Goal: Contribute content: Add original content to the website for others to see

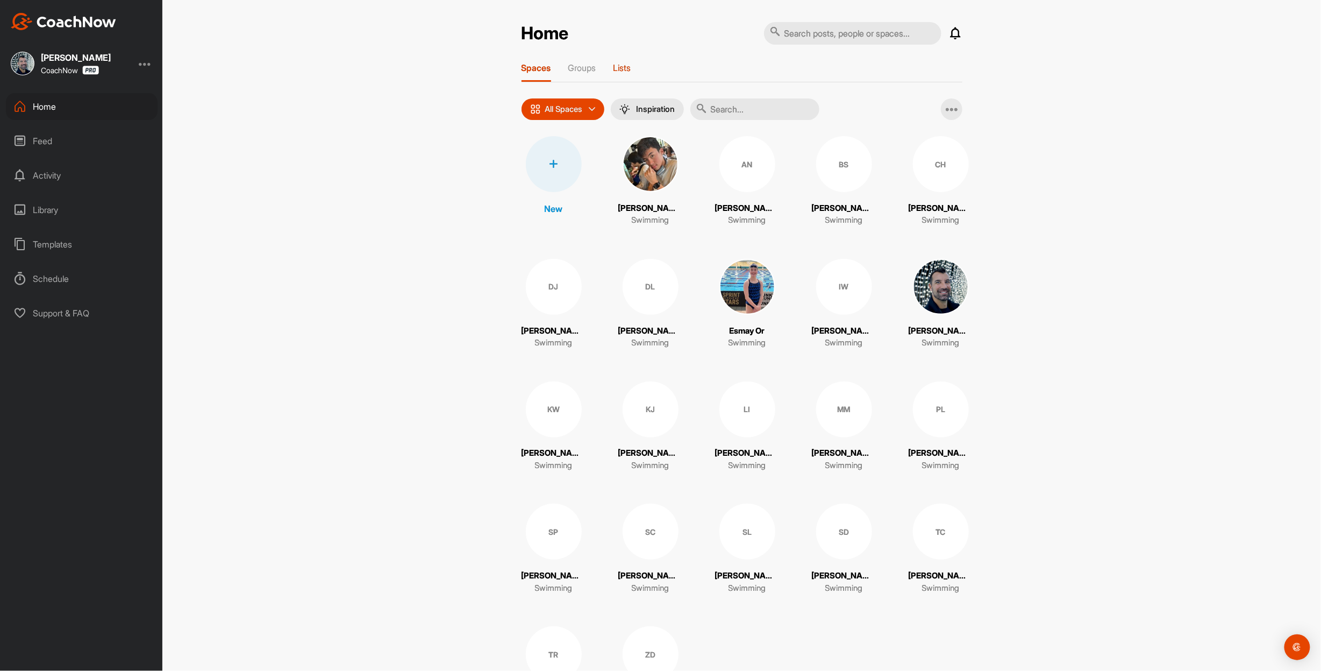
click at [618, 67] on p "Lists" at bounding box center [623, 67] width 18 height 11
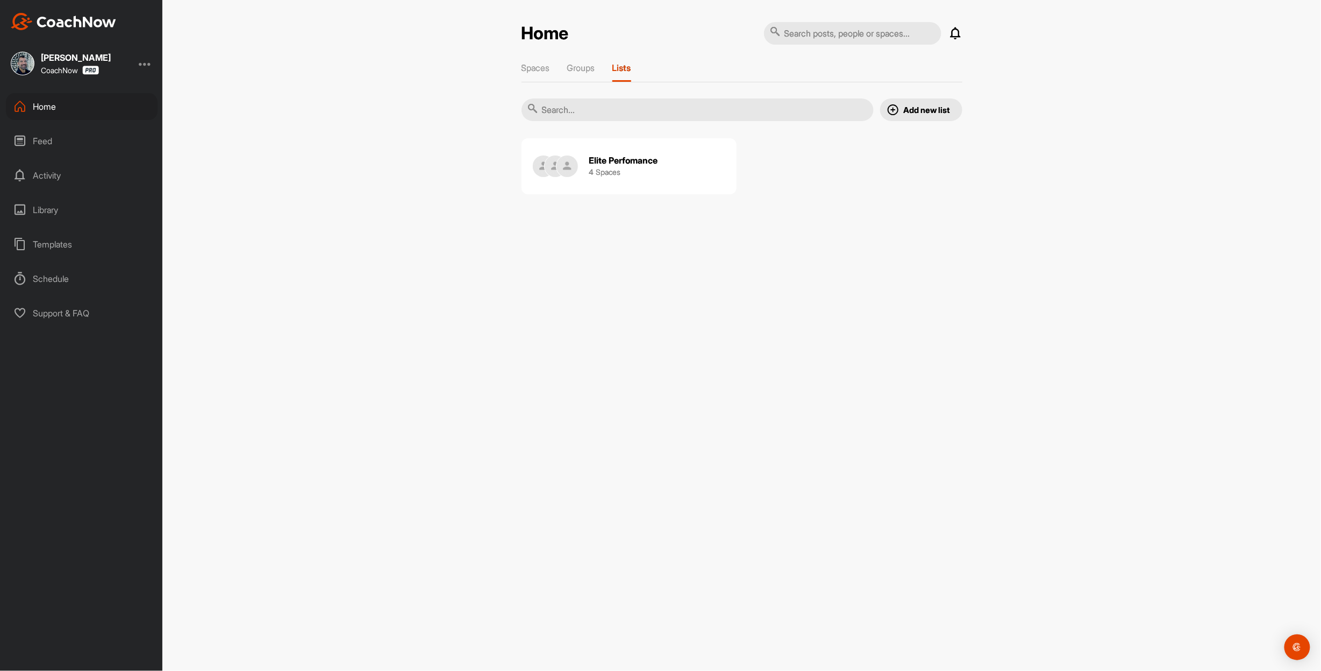
click at [591, 177] on h3 "4 Spaces" at bounding box center [605, 171] width 32 height 11
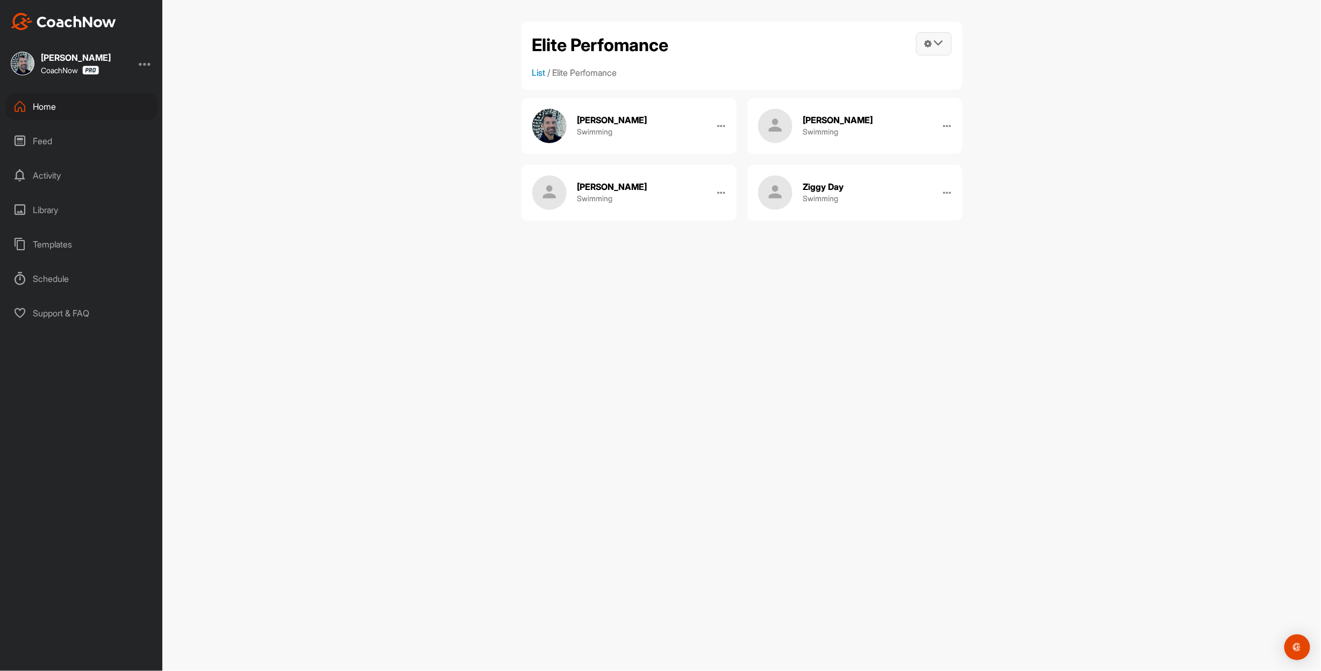
click at [917, 48] on span at bounding box center [934, 44] width 34 height 22
click at [834, 77] on link "Manage Spaces" at bounding box center [879, 74] width 145 height 34
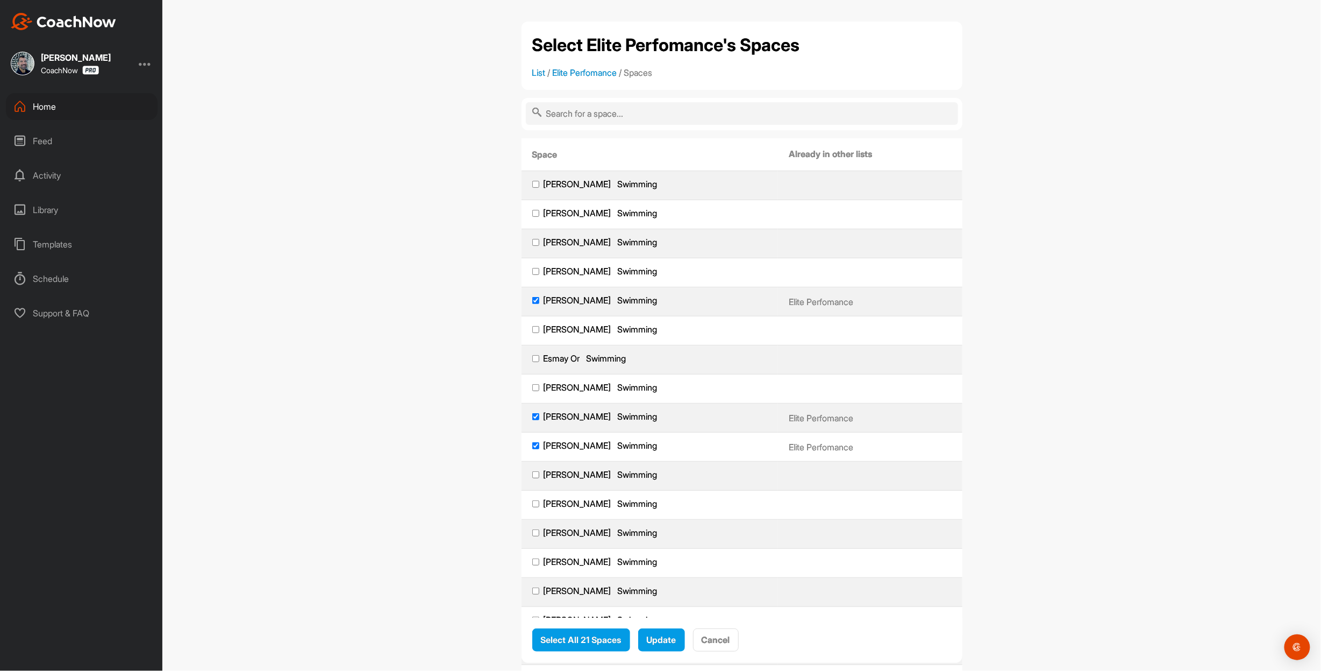
scroll to position [43, 0]
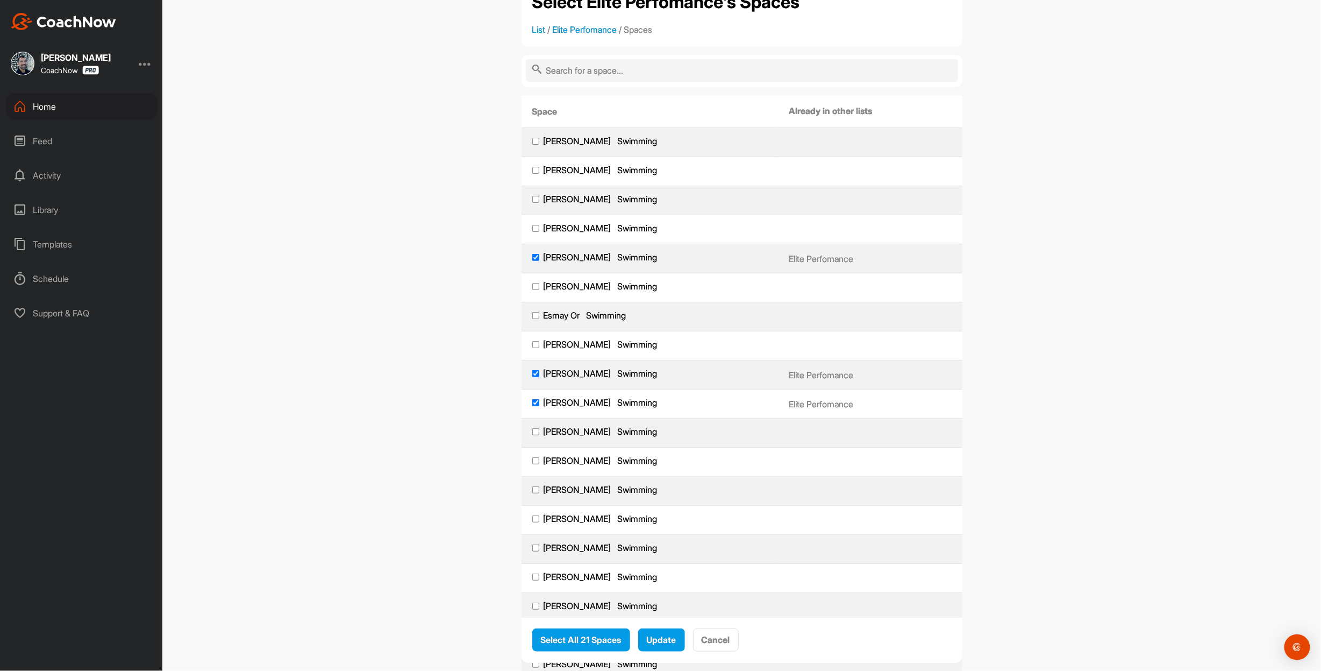
click at [532, 348] on input "[PERSON_NAME] Swimming" at bounding box center [535, 344] width 7 height 7
checkbox input "true"
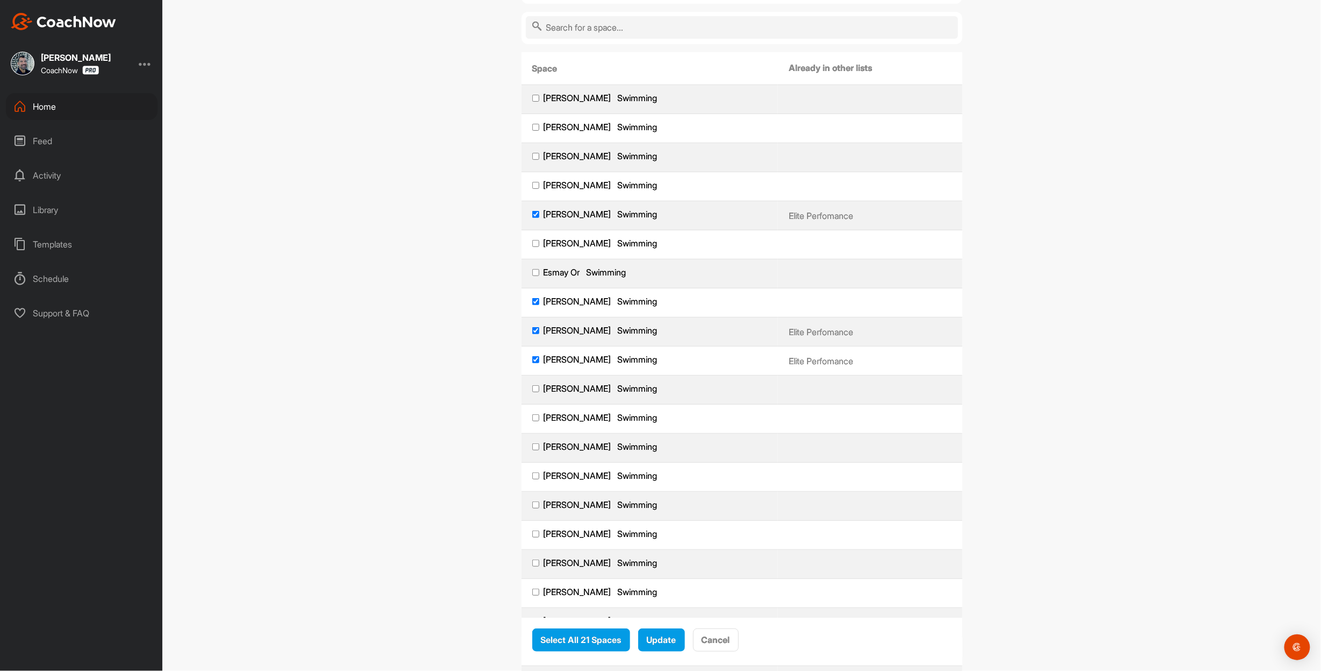
scroll to position [129, 0]
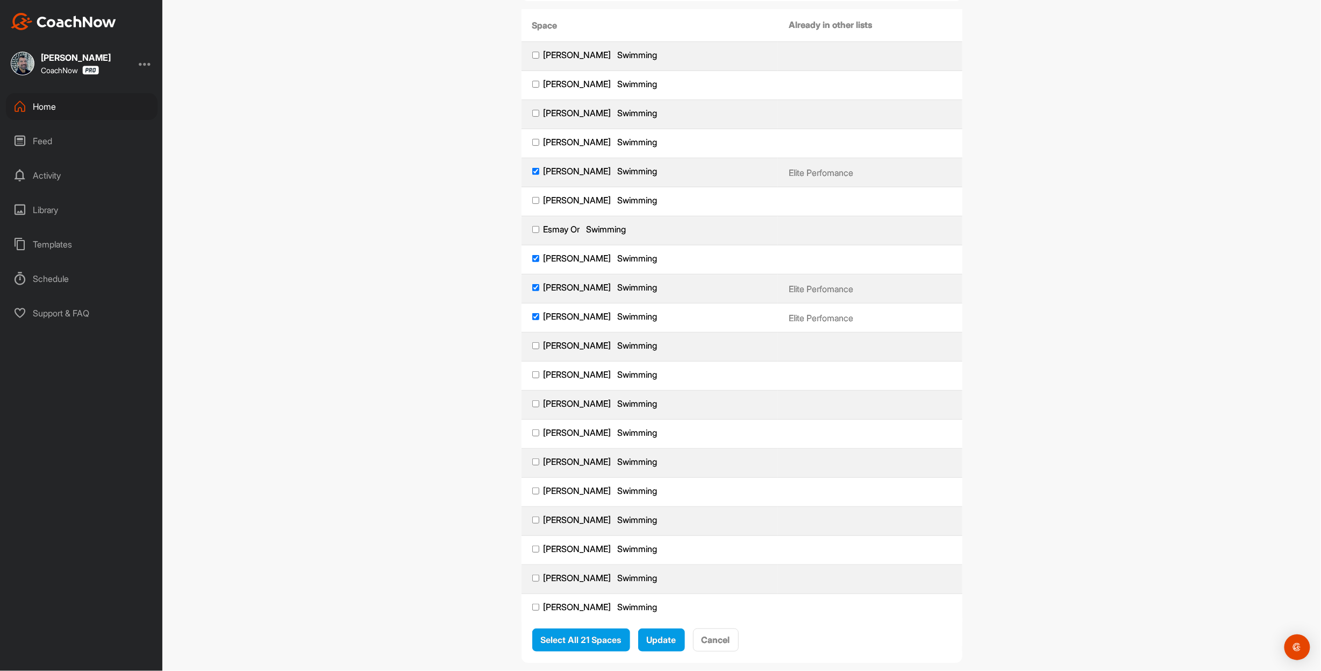
click at [532, 378] on input "[PERSON_NAME] Swimming" at bounding box center [535, 374] width 7 height 7
checkbox input "true"
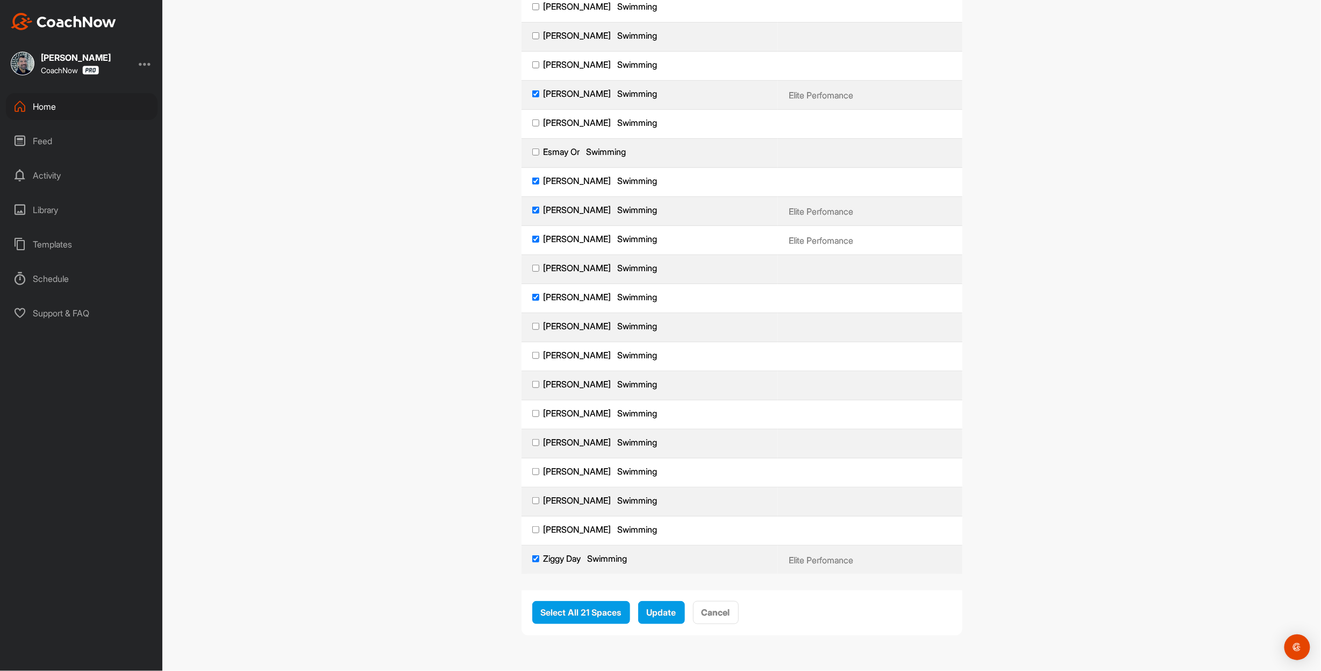
click at [532, 497] on input "[PERSON_NAME] Swimming" at bounding box center [535, 500] width 7 height 7
checkbox input "true"
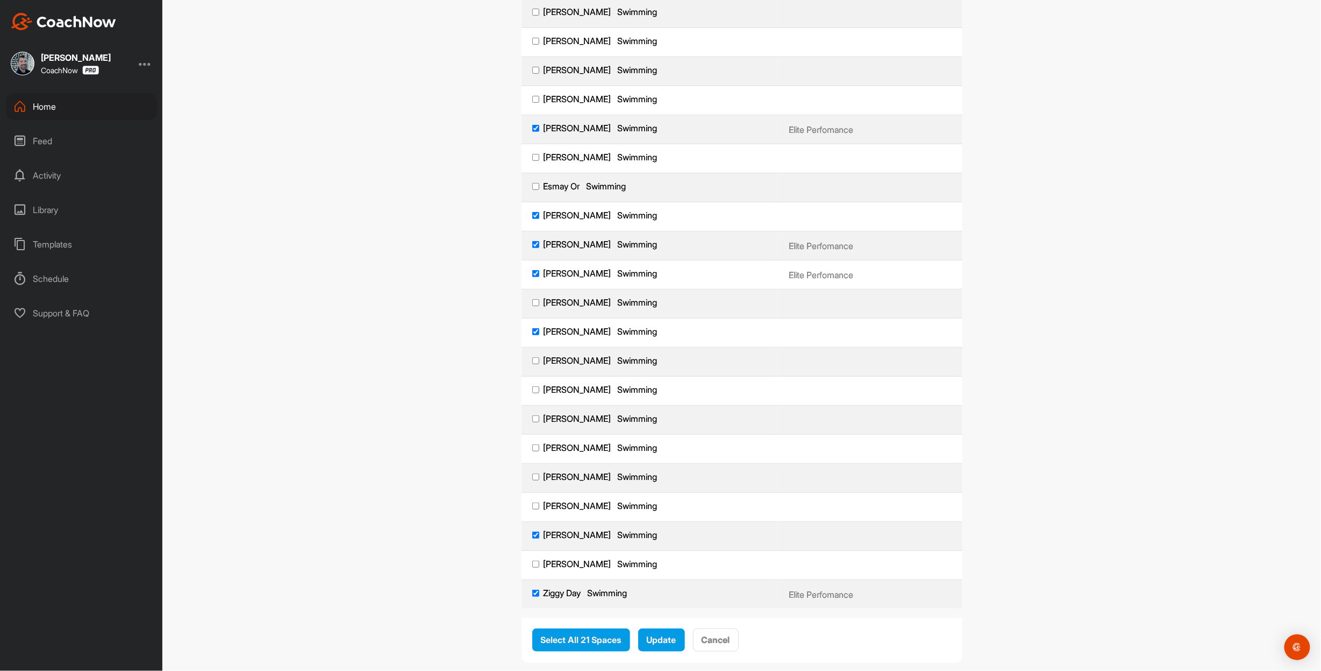
scroll to position [129, 0]
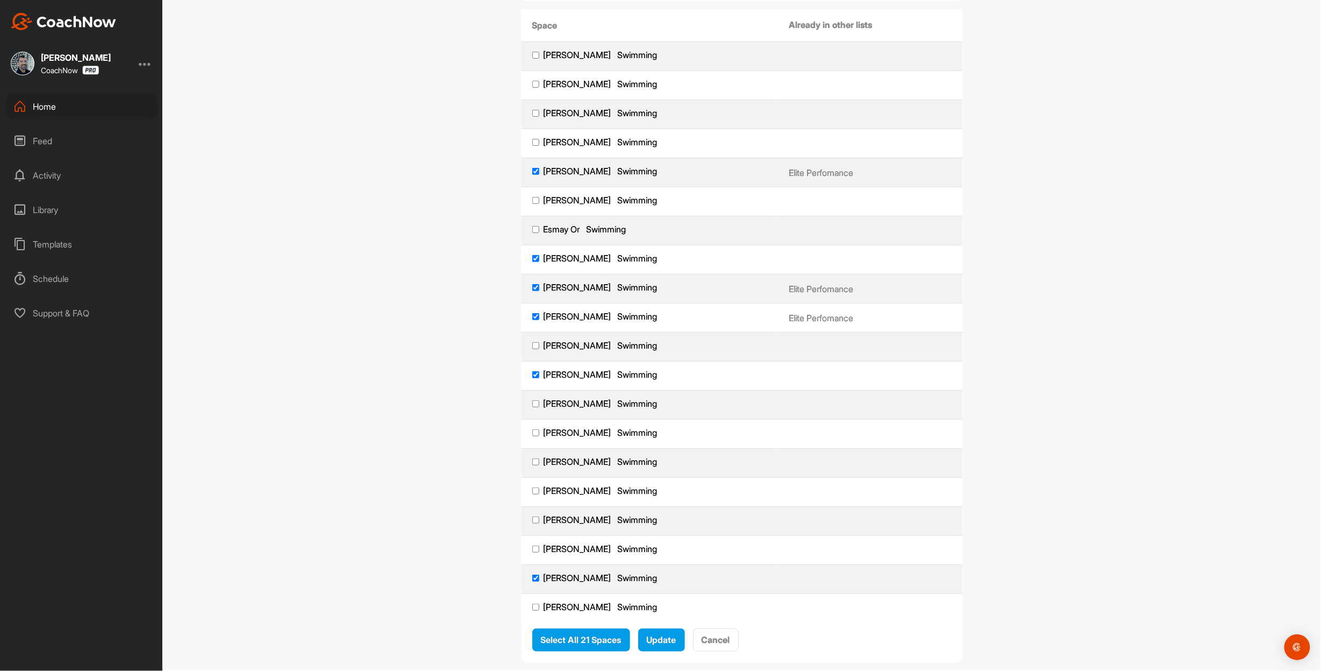
click at [532, 146] on input "[PERSON_NAME] Swimming" at bounding box center [535, 142] width 7 height 7
checkbox input "true"
click at [676, 634] on span "Update" at bounding box center [662, 639] width 30 height 11
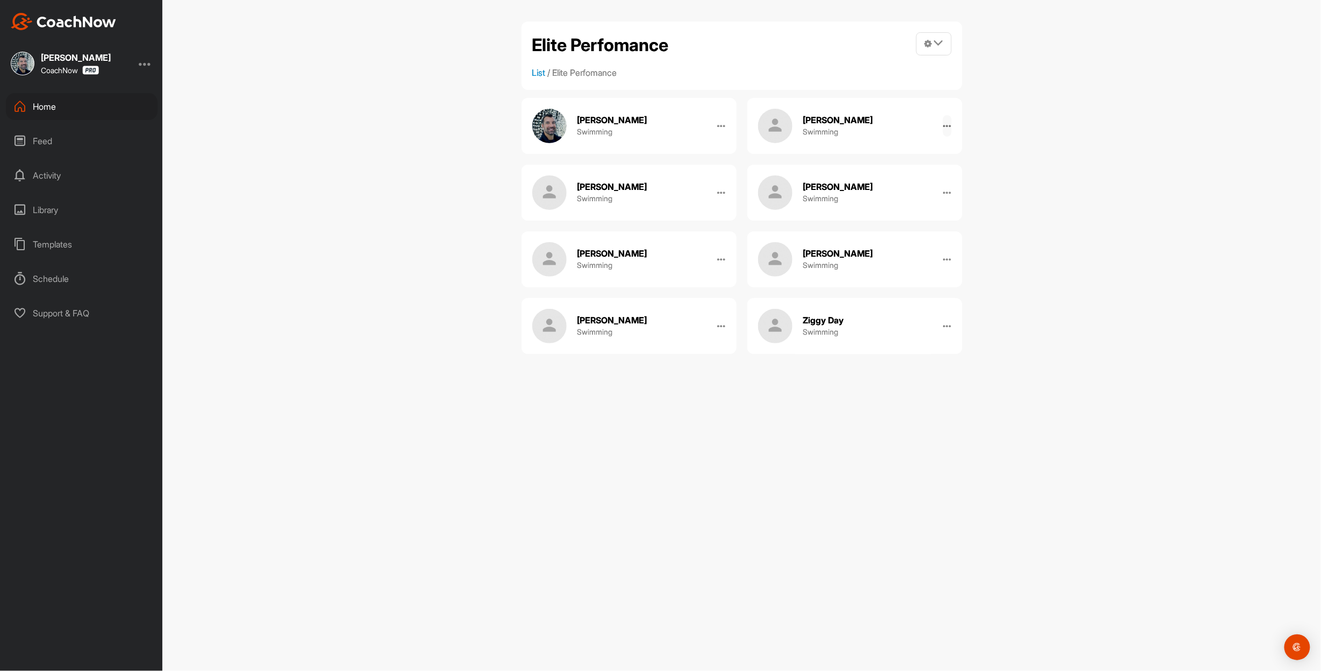
click at [947, 130] on icon at bounding box center [947, 126] width 9 height 9
click at [834, 126] on h2 "[PERSON_NAME]" at bounding box center [838, 120] width 70 height 11
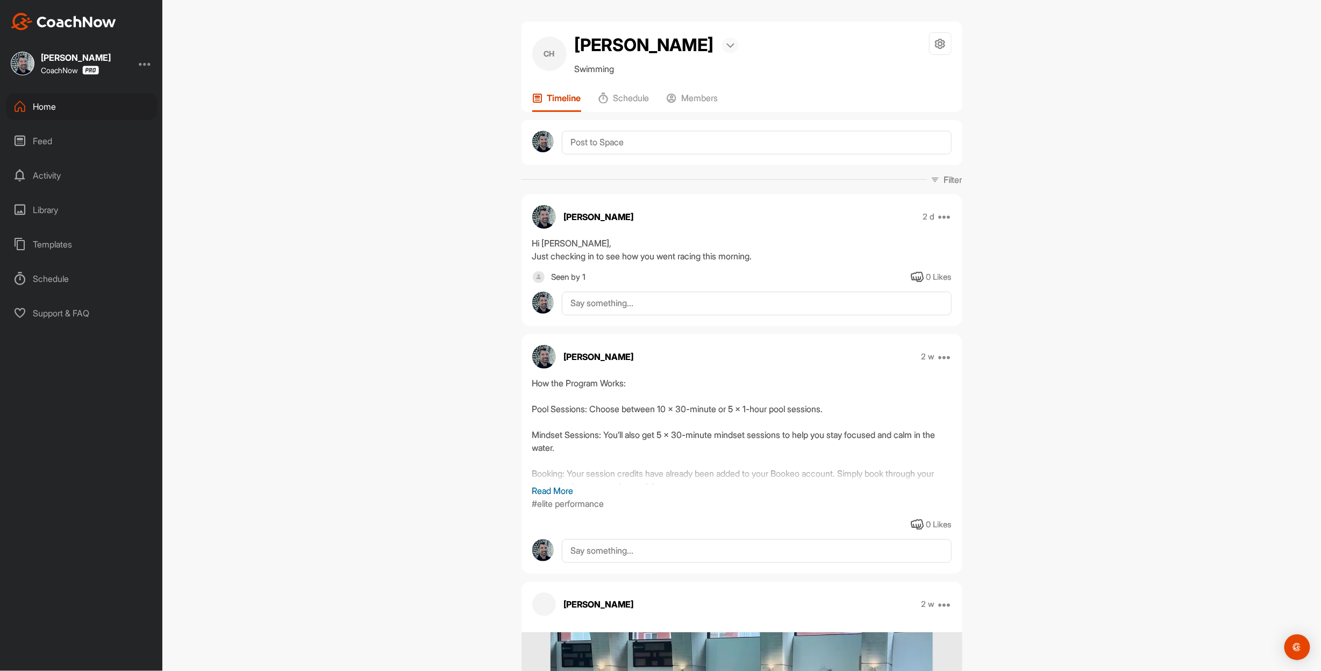
click at [726, 44] on img at bounding box center [730, 45] width 8 height 5
drag, startPoint x: 693, startPoint y: 44, endPoint x: 728, endPoint y: 31, distance: 37.6
click at [728, 31] on div "CH [PERSON_NAME] Bookings Swimming Space Settings Your Notifications Timeline S…" at bounding box center [742, 67] width 441 height 90
click at [942, 47] on icon at bounding box center [940, 44] width 12 height 12
click at [950, 46] on div "CH [PERSON_NAME] Bookings Swimming Space Settings Your Notifications Timeline S…" at bounding box center [742, 67] width 441 height 90
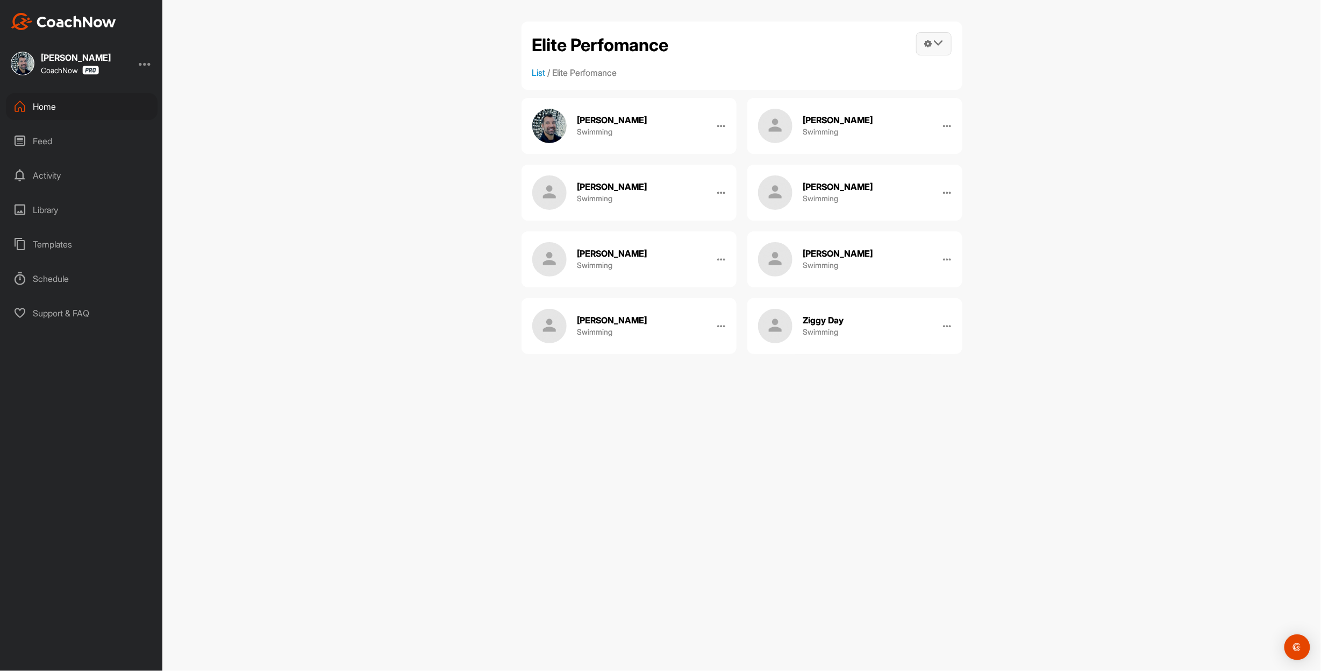
click at [917, 55] on span at bounding box center [934, 44] width 34 height 22
click at [892, 76] on link "Manage Spaces" at bounding box center [879, 74] width 145 height 34
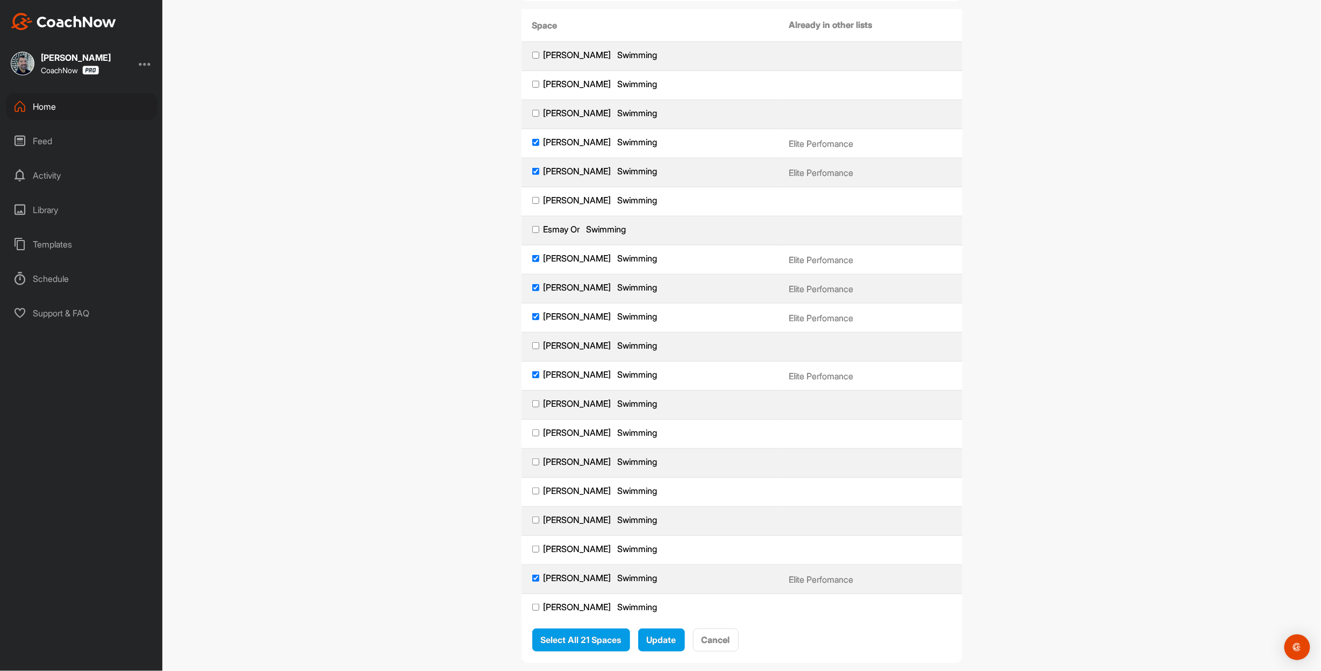
scroll to position [215, 0]
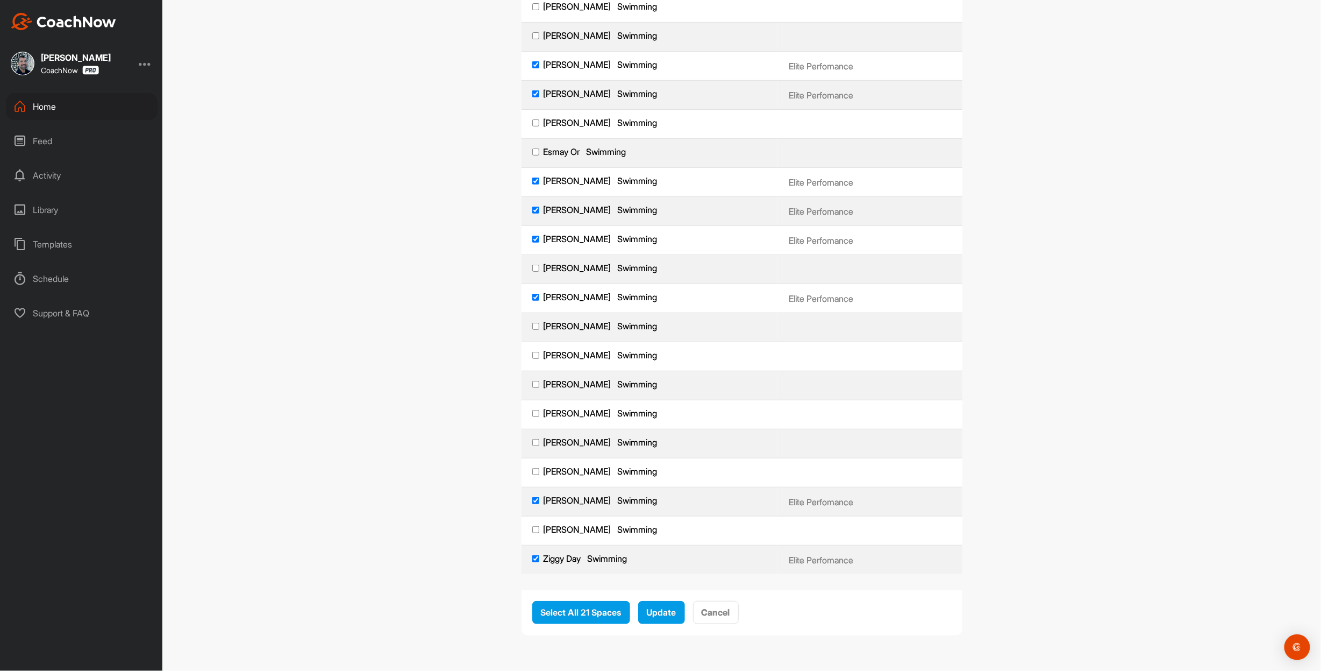
click at [532, 470] on input "[PERSON_NAME] Swimming" at bounding box center [535, 471] width 7 height 7
checkbox input "true"
click at [676, 617] on span "Update" at bounding box center [662, 612] width 30 height 11
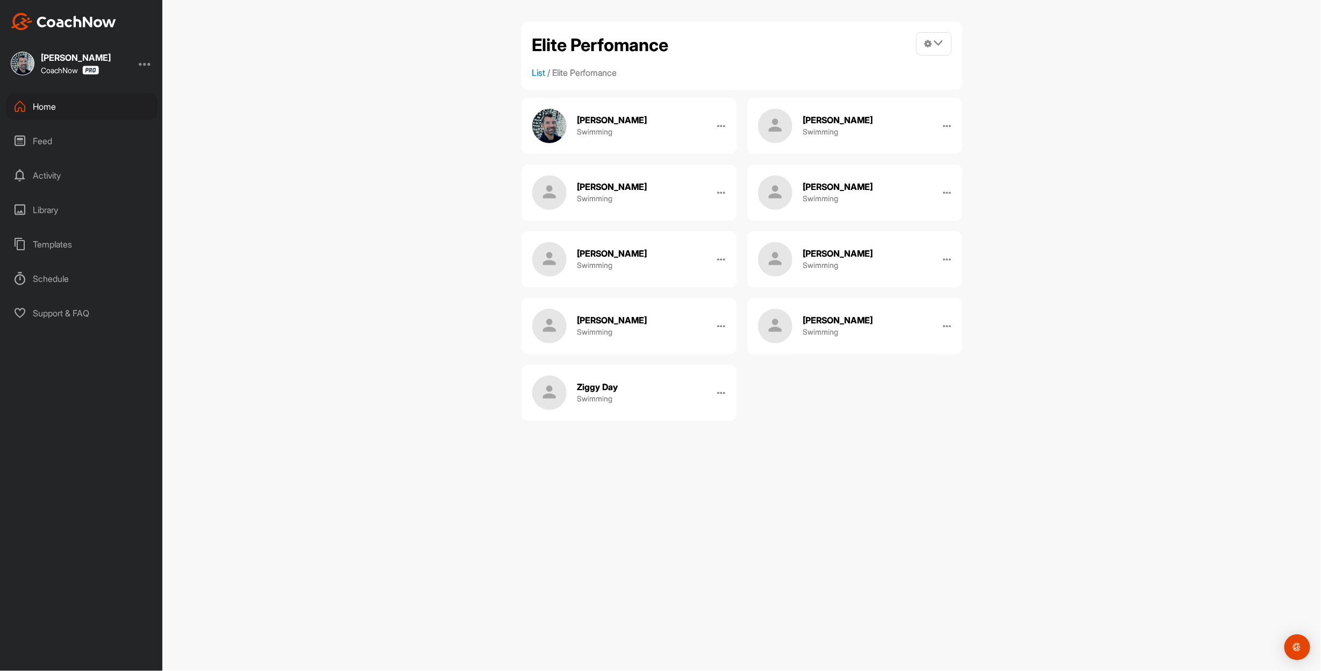
click at [58, 242] on div "Templates" at bounding box center [82, 244] width 152 height 27
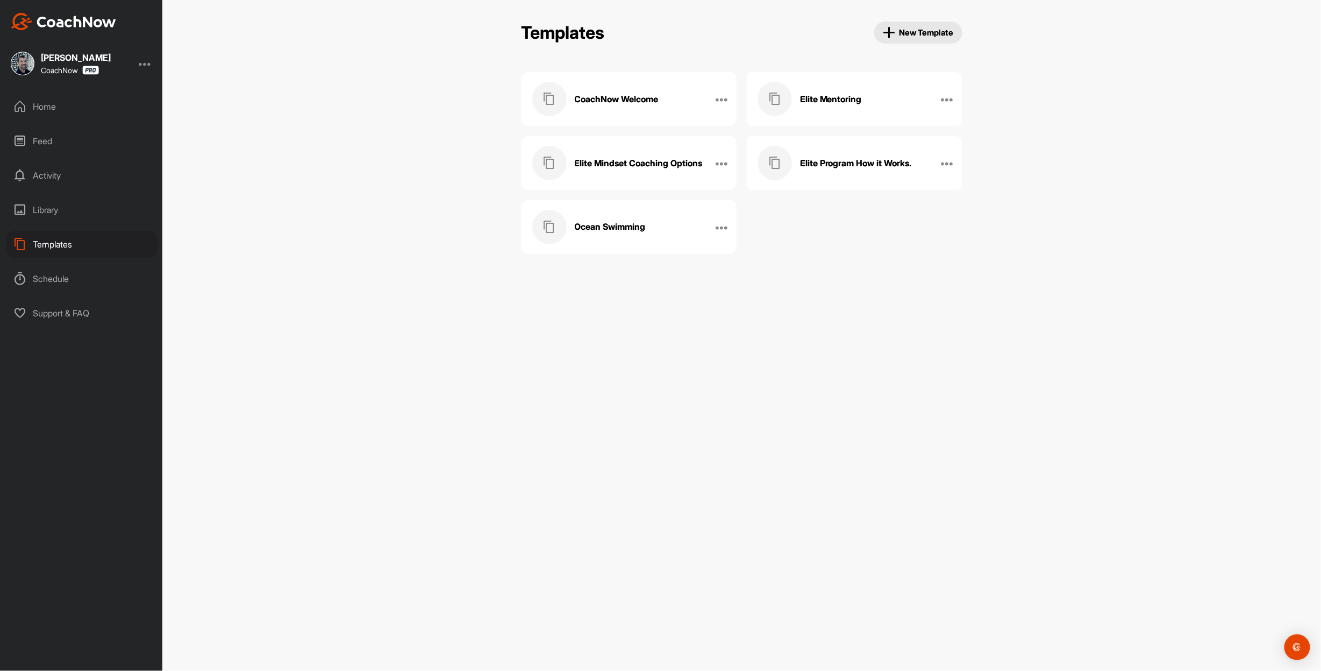
click at [878, 44] on button "New Template" at bounding box center [918, 33] width 88 height 22
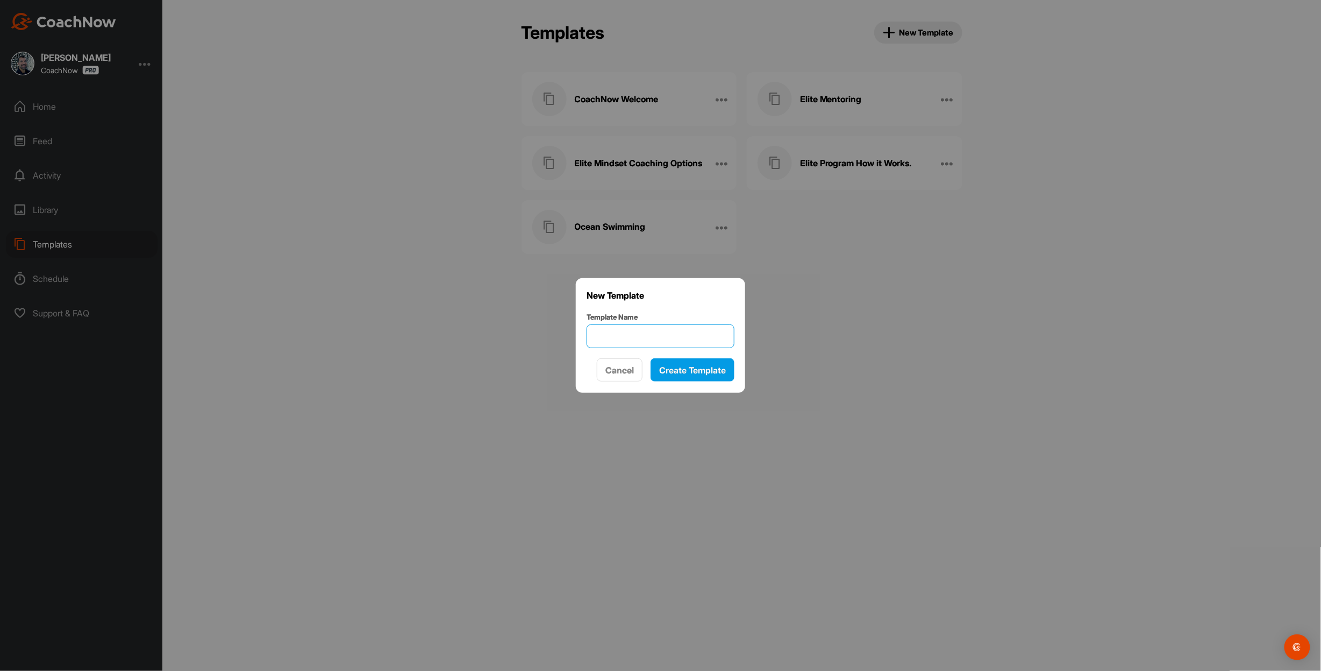
click at [621, 345] on input "Template Name" at bounding box center [661, 336] width 148 height 24
type input "Elite Performance - Fuelling"
click at [682, 375] on span "Create Template" at bounding box center [692, 370] width 67 height 11
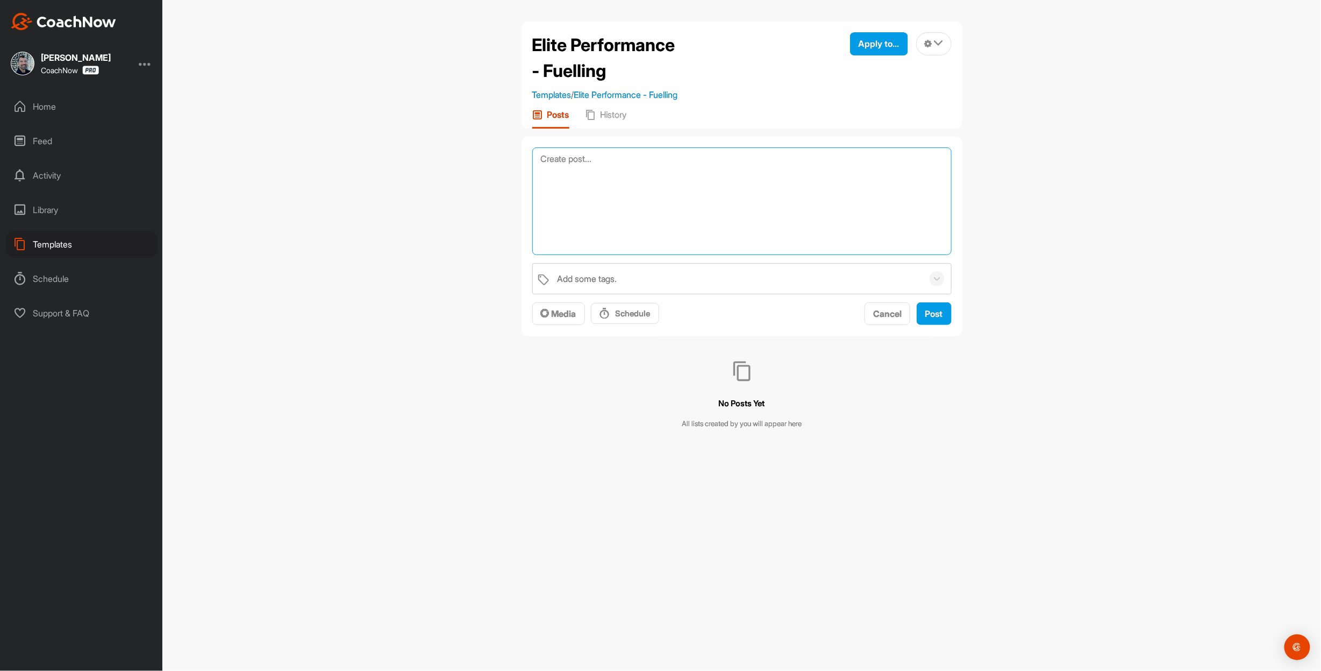
click at [591, 173] on textarea at bounding box center [741, 201] width 419 height 108
paste textarea "Loremips dolorsit ametco adi elits doeiusmo te inc ut lab etdolor magn al eni a…"
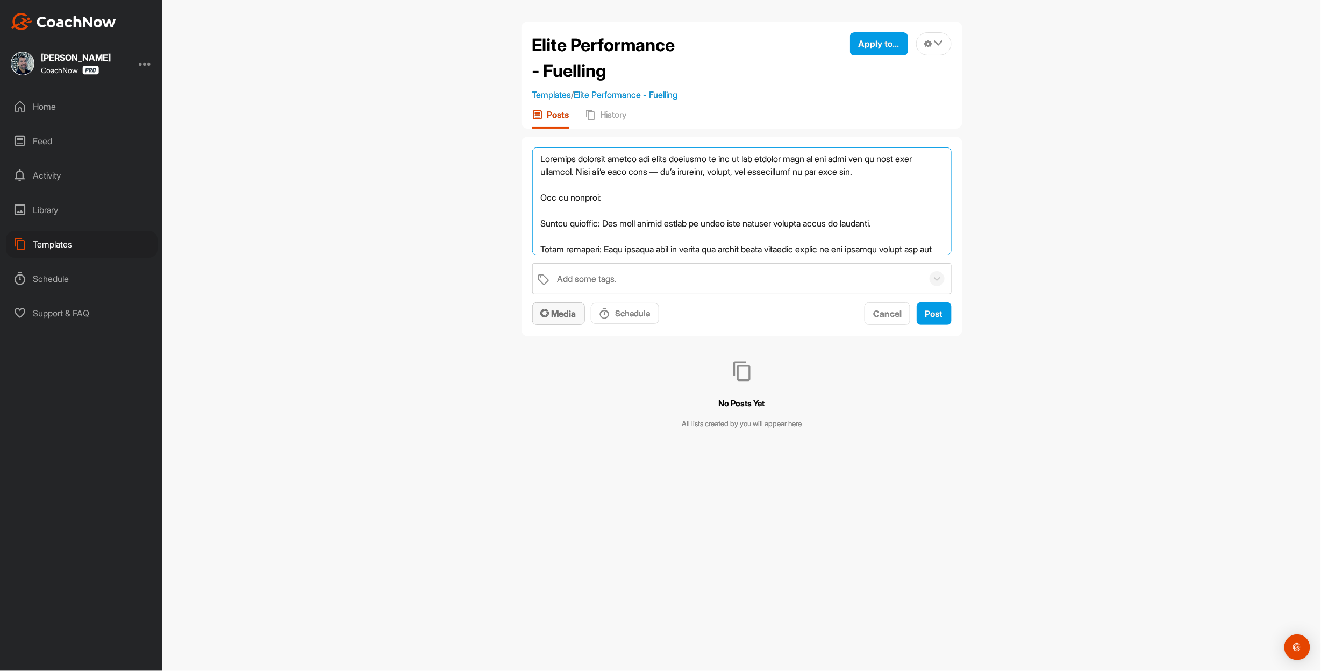
type textarea "Loremips dolorsit ametco adi elits doeiusmo te inc ut lab etdolor magn al eni a…"
click at [567, 319] on span "Media" at bounding box center [558, 313] width 35 height 11
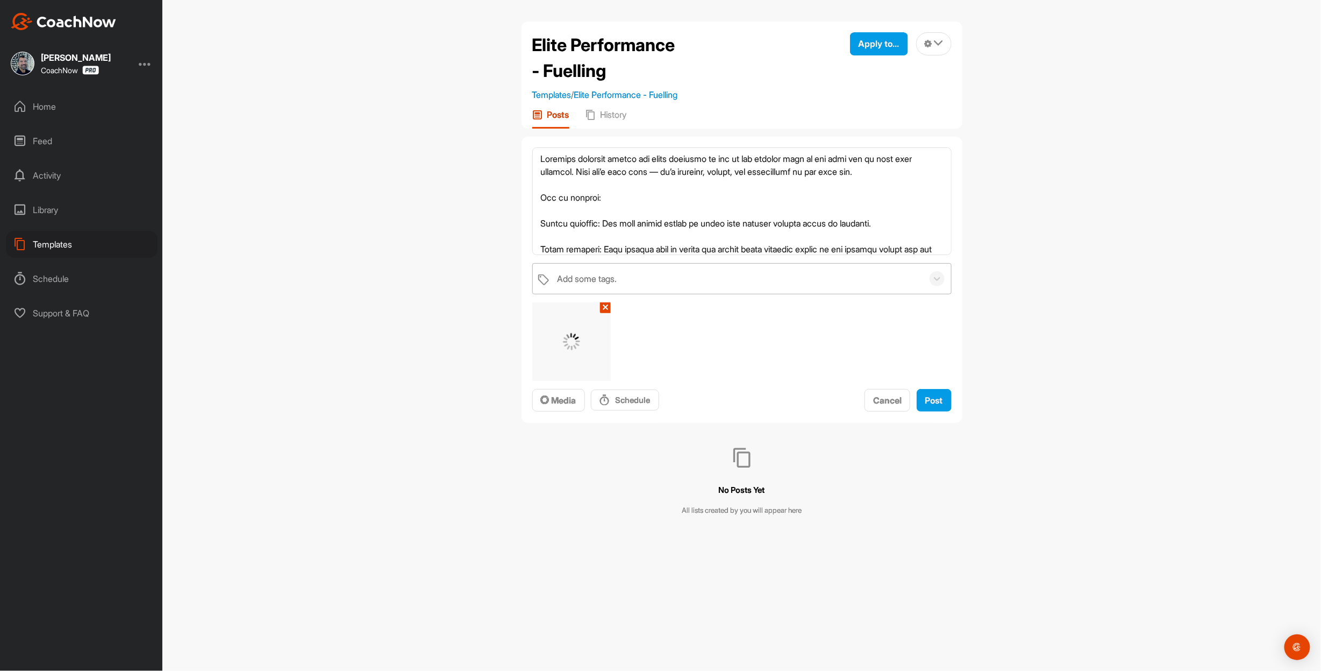
click at [610, 284] on div "Add some tags." at bounding box center [588, 278] width 60 height 13
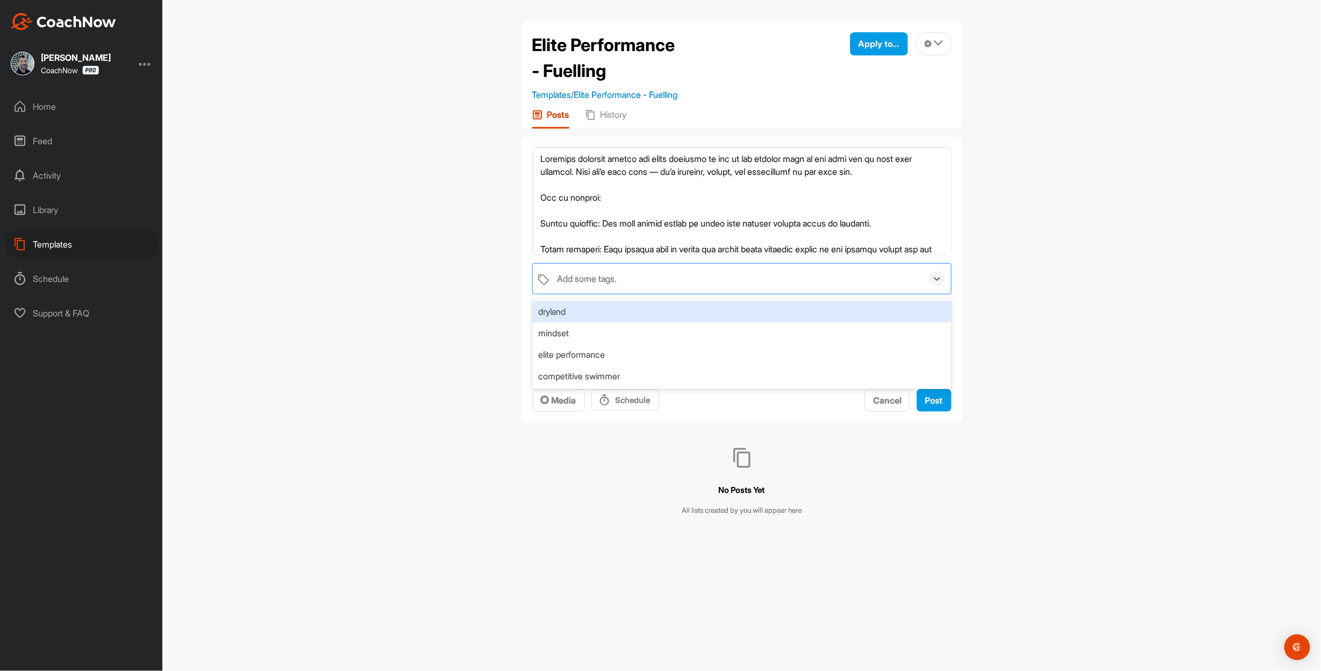
click at [610, 284] on div "Add some tags." at bounding box center [588, 278] width 60 height 13
type input "Food for Thought"
click at [697, 362] on div "option Create "Food for Thought" focused, 5 of 5. 1 result available for search…" at bounding box center [741, 337] width 419 height 149
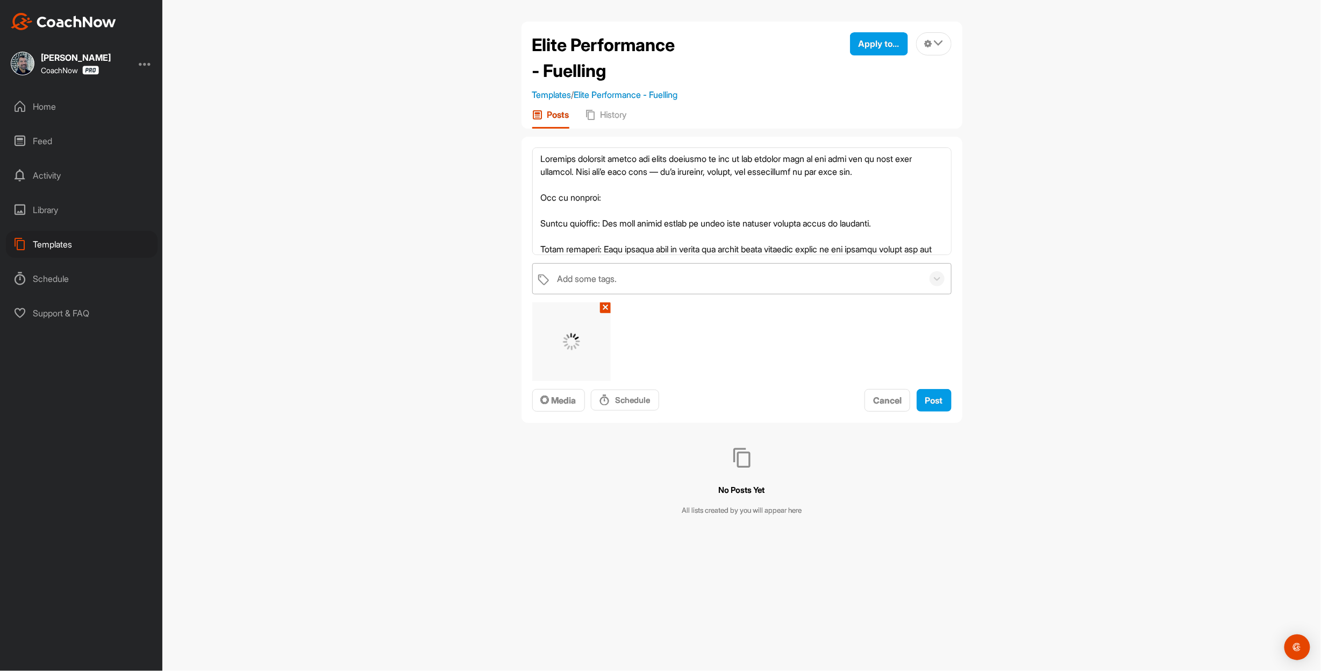
click at [666, 286] on div "Add some tags." at bounding box center [737, 278] width 371 height 30
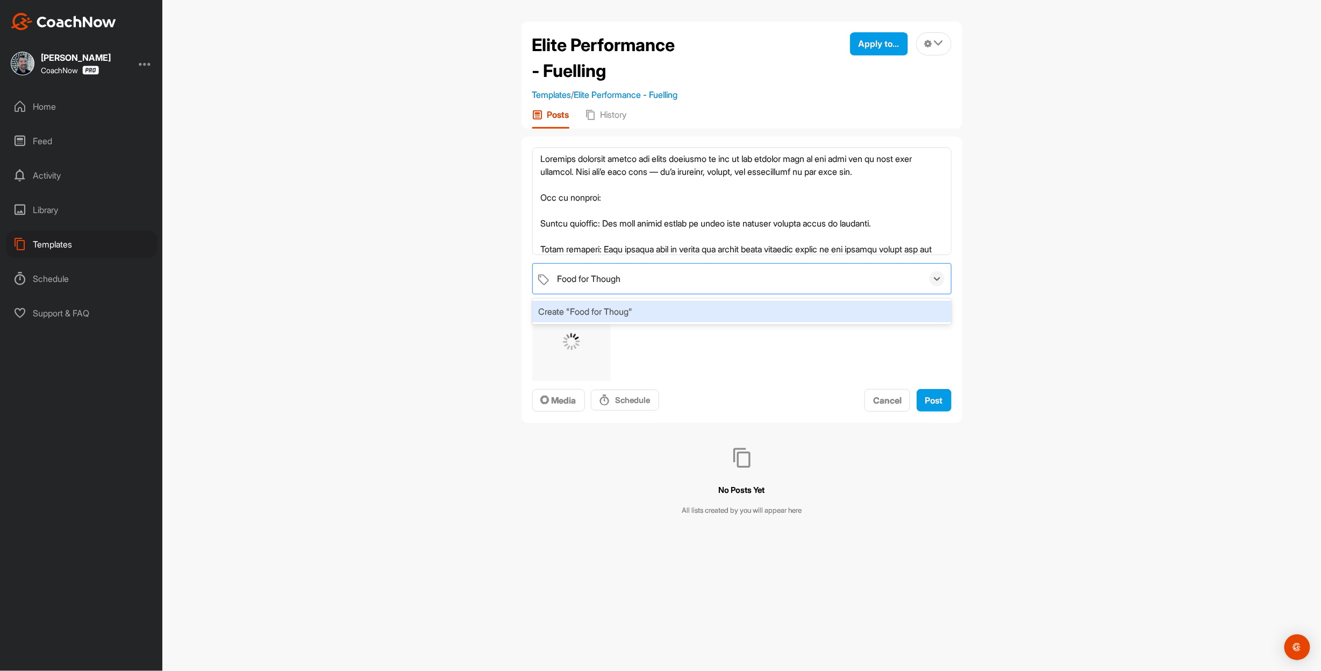
type input "Food for Thought"
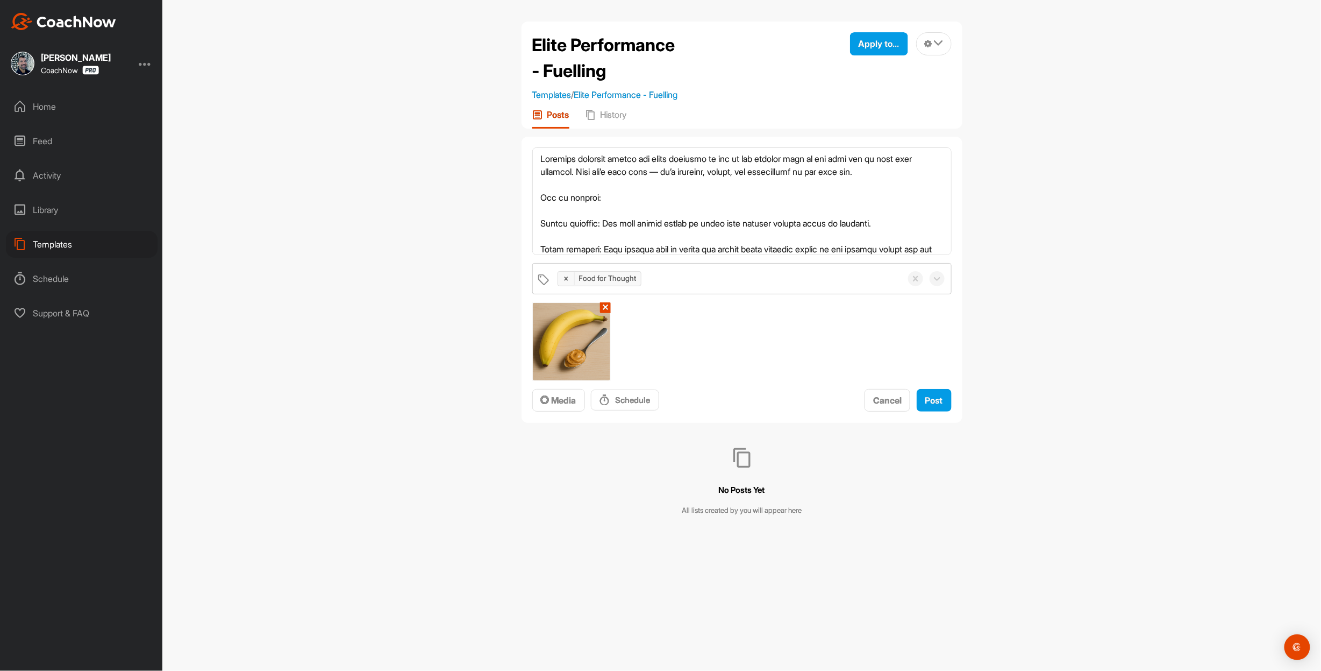
click at [1079, 381] on div "Elite Performance - Fuelling Templates / Elite Performance - Fuelling Apply to.…" at bounding box center [741, 335] width 1159 height 671
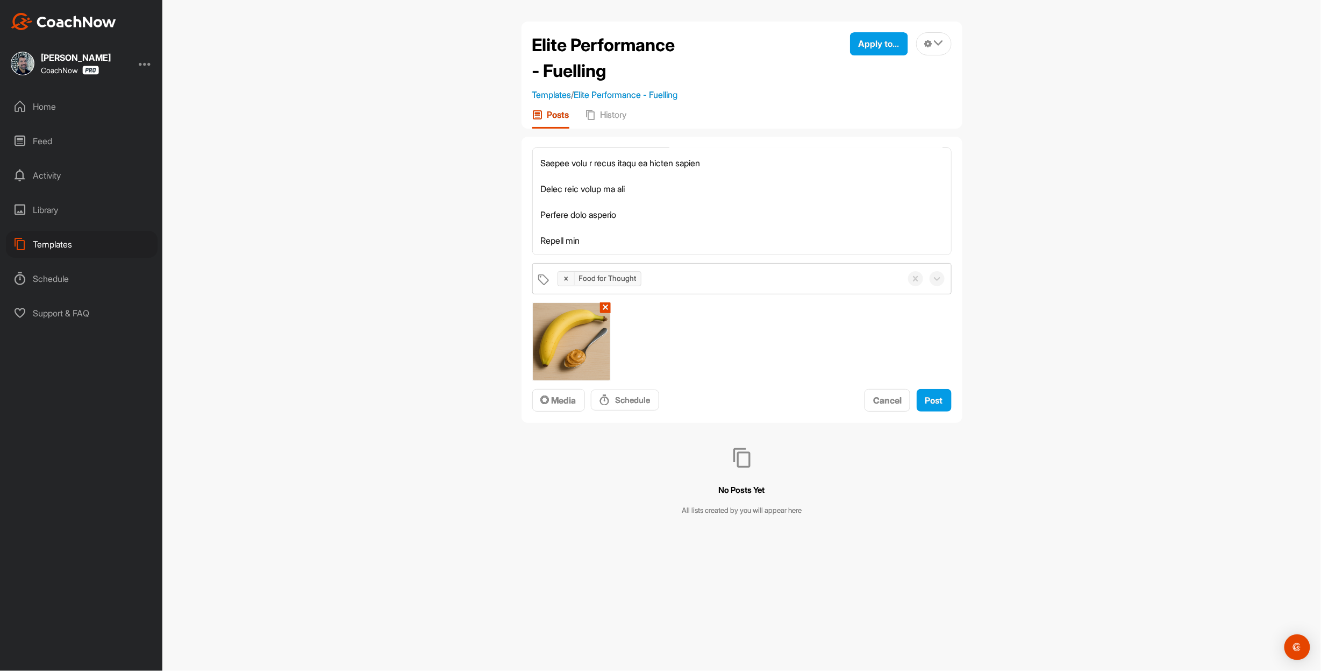
scroll to position [258, 0]
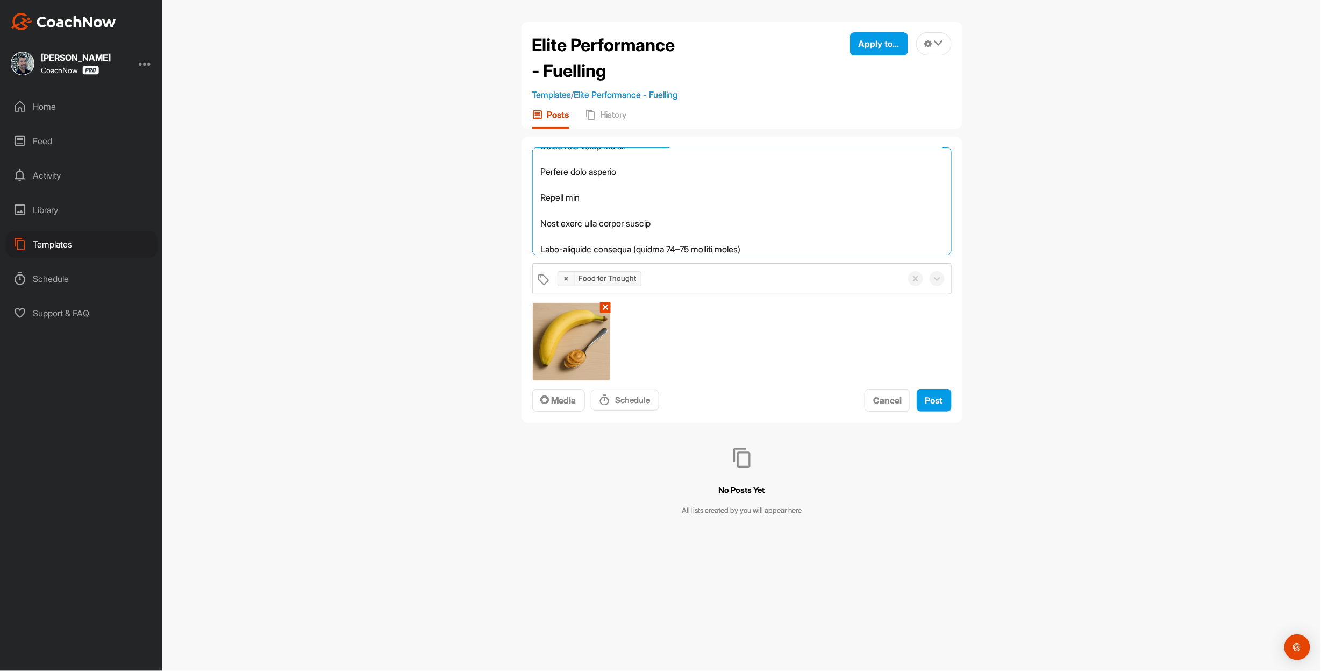
click at [685, 231] on textarea at bounding box center [741, 201] width 419 height 108
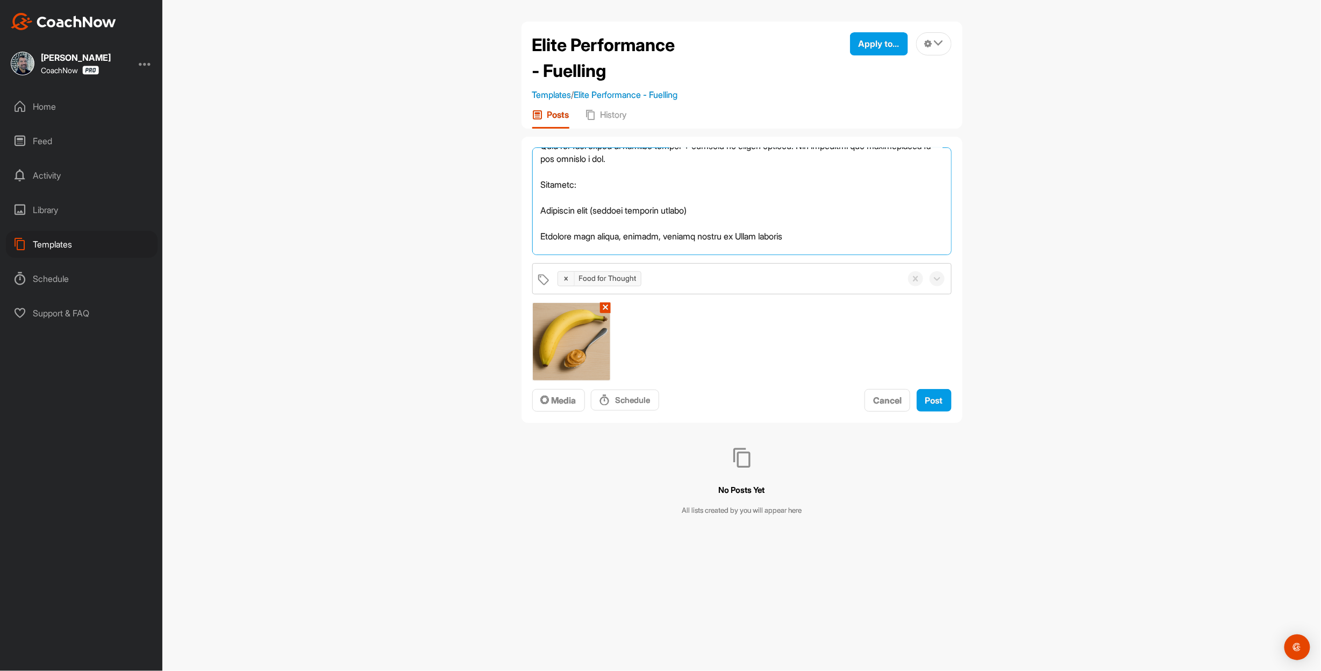
scroll to position [430, 0]
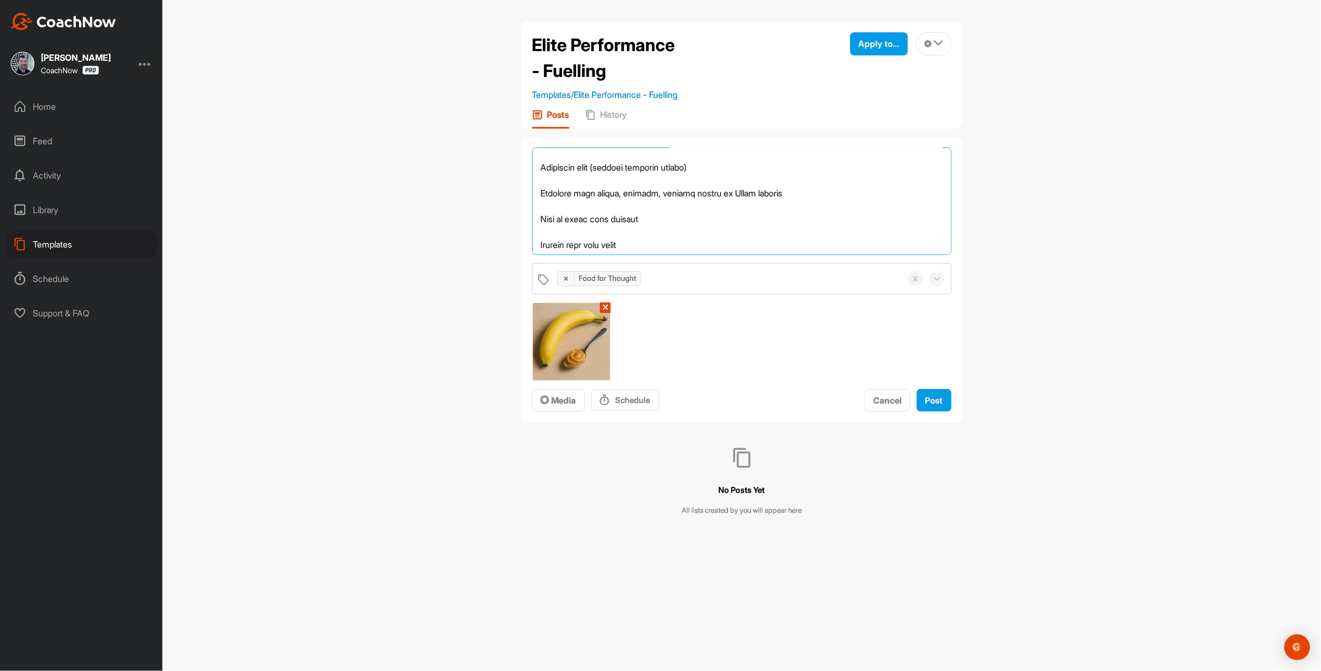
click at [713, 178] on textarea at bounding box center [741, 201] width 419 height 108
type textarea "Loremips dolorsit ametco adi elits doeiusmo te inc ut lab etdolor magn al eni a…"
click at [859, 49] on span "Apply to..." at bounding box center [879, 43] width 41 height 11
click at [841, 117] on p "Apply to Group" at bounding box center [860, 114] width 56 height 9
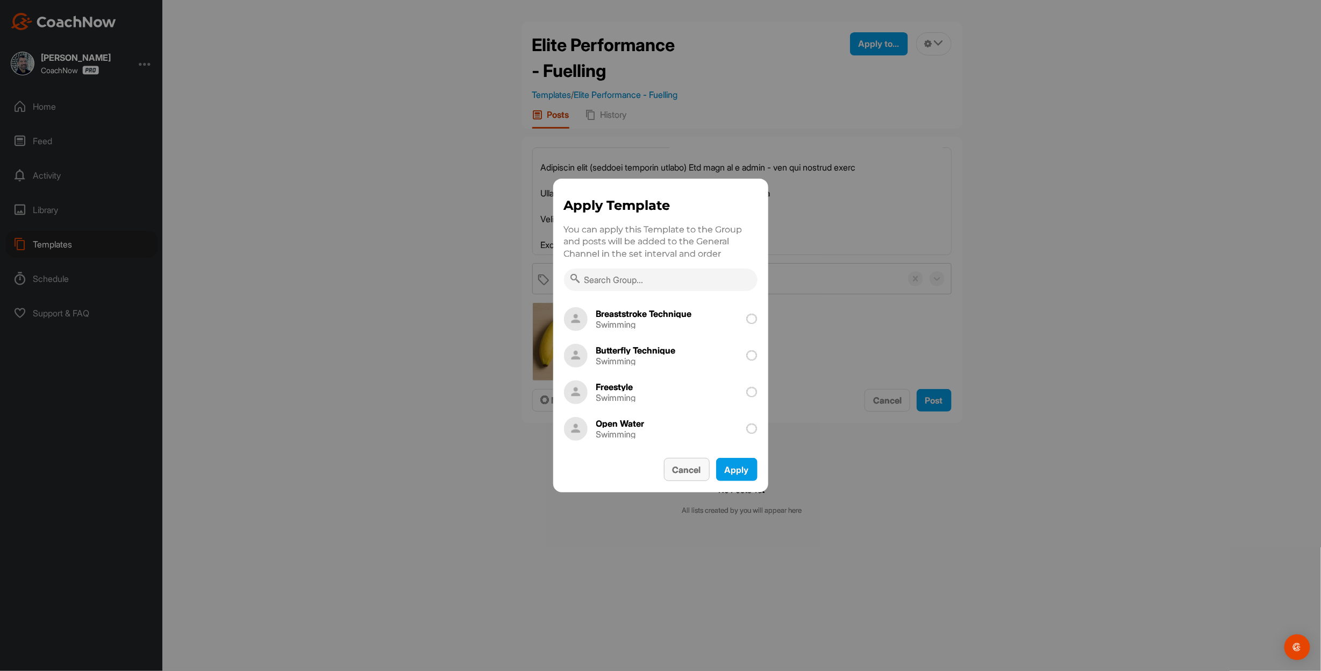
click at [664, 468] on button "Cancel" at bounding box center [687, 469] width 46 height 23
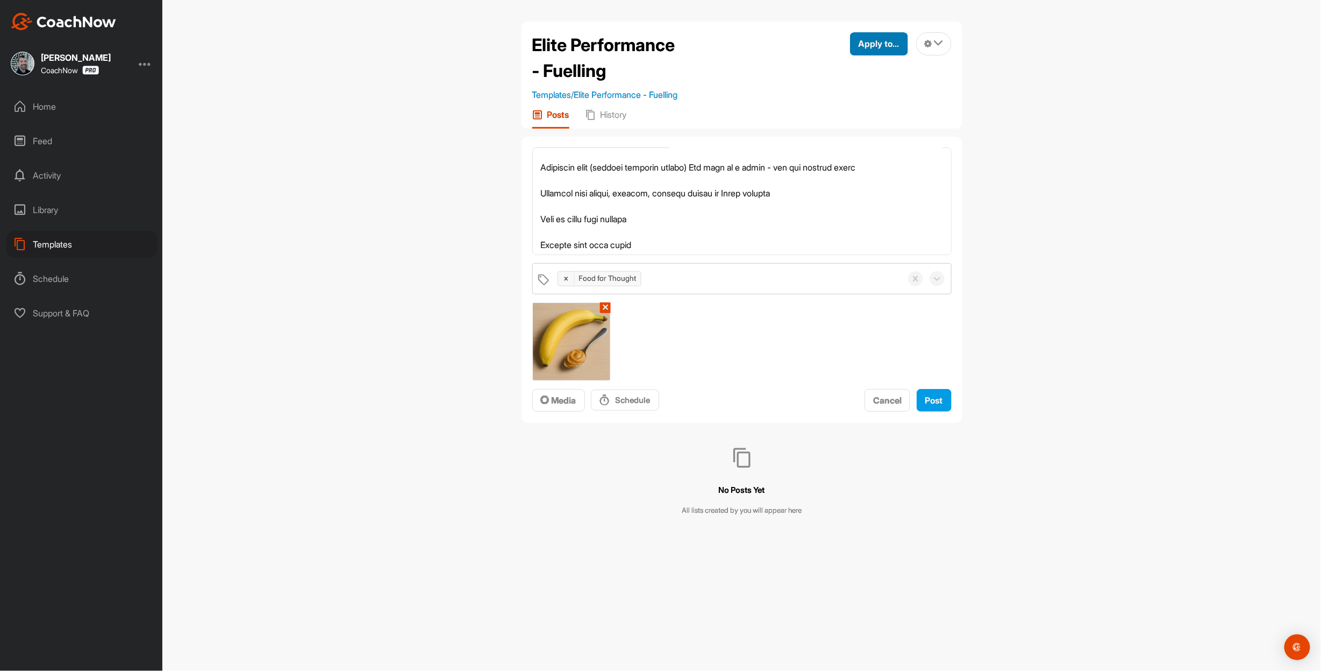
click at [859, 45] on span "Apply to..." at bounding box center [879, 43] width 41 height 11
click at [838, 152] on p "Apply to Channel" at bounding box center [863, 147] width 63 height 9
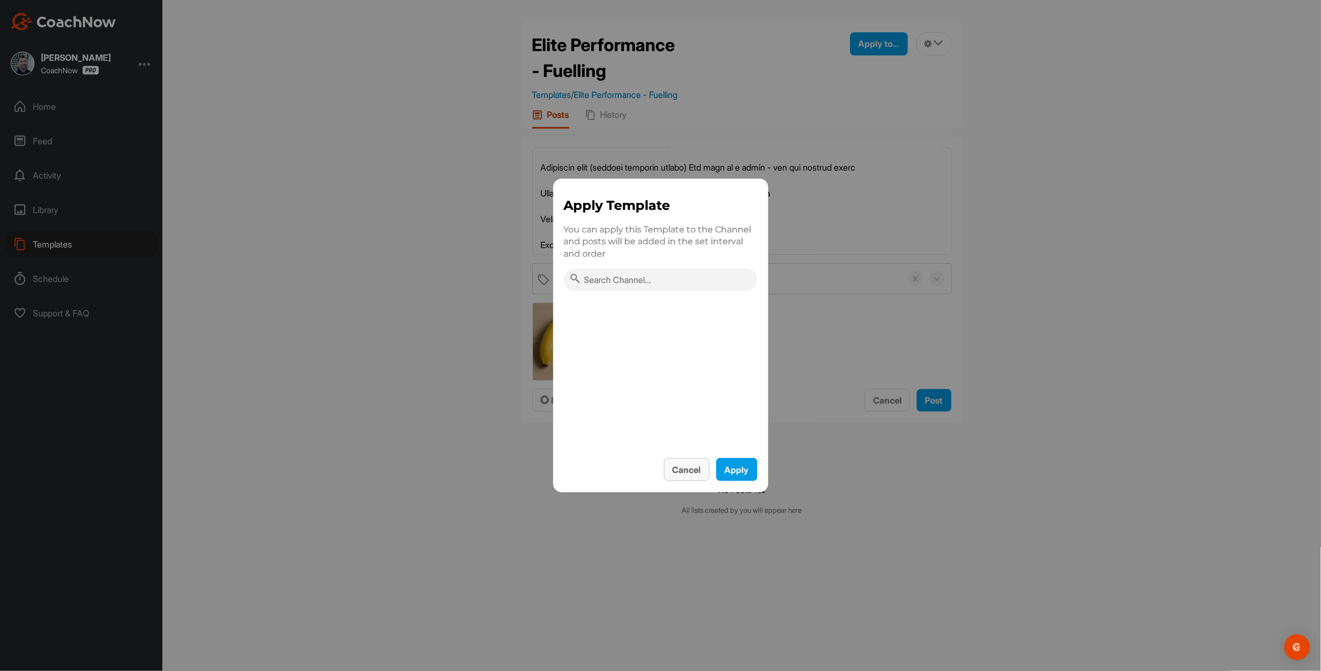
click at [664, 461] on button "Cancel" at bounding box center [687, 469] width 46 height 23
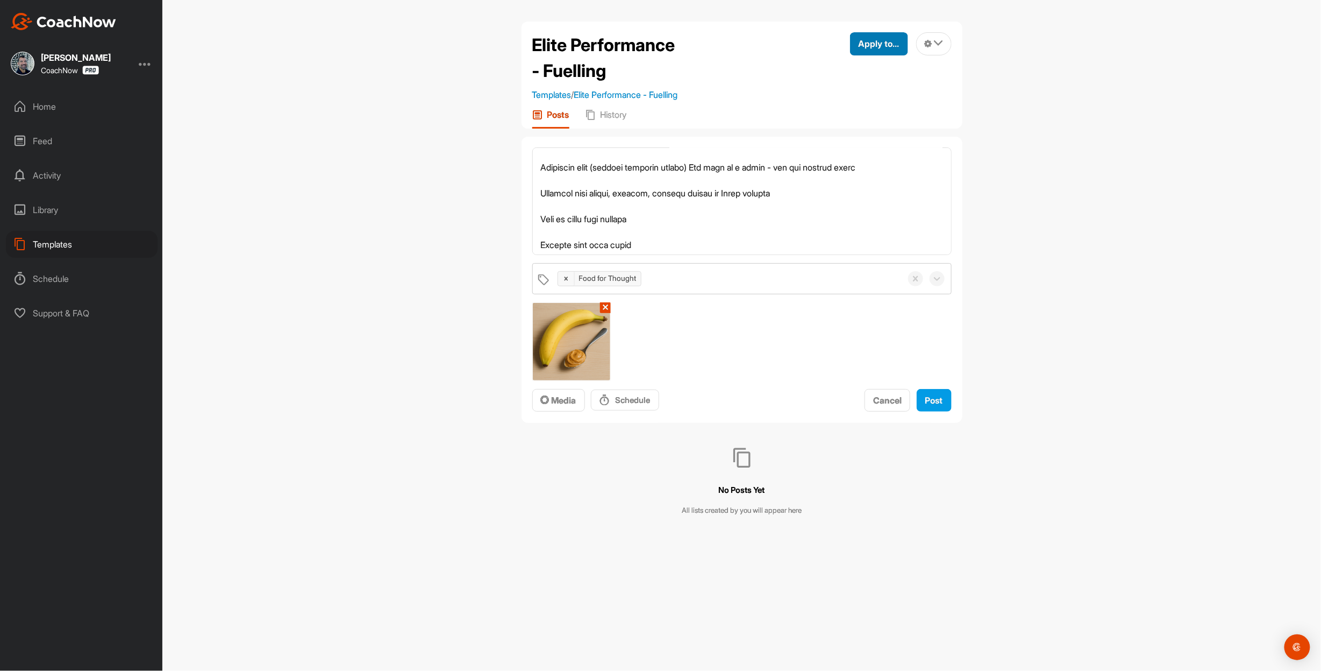
click at [862, 49] on span "Apply to..." at bounding box center [879, 43] width 41 height 11
click at [842, 76] on p "Apply to Space" at bounding box center [859, 80] width 55 height 9
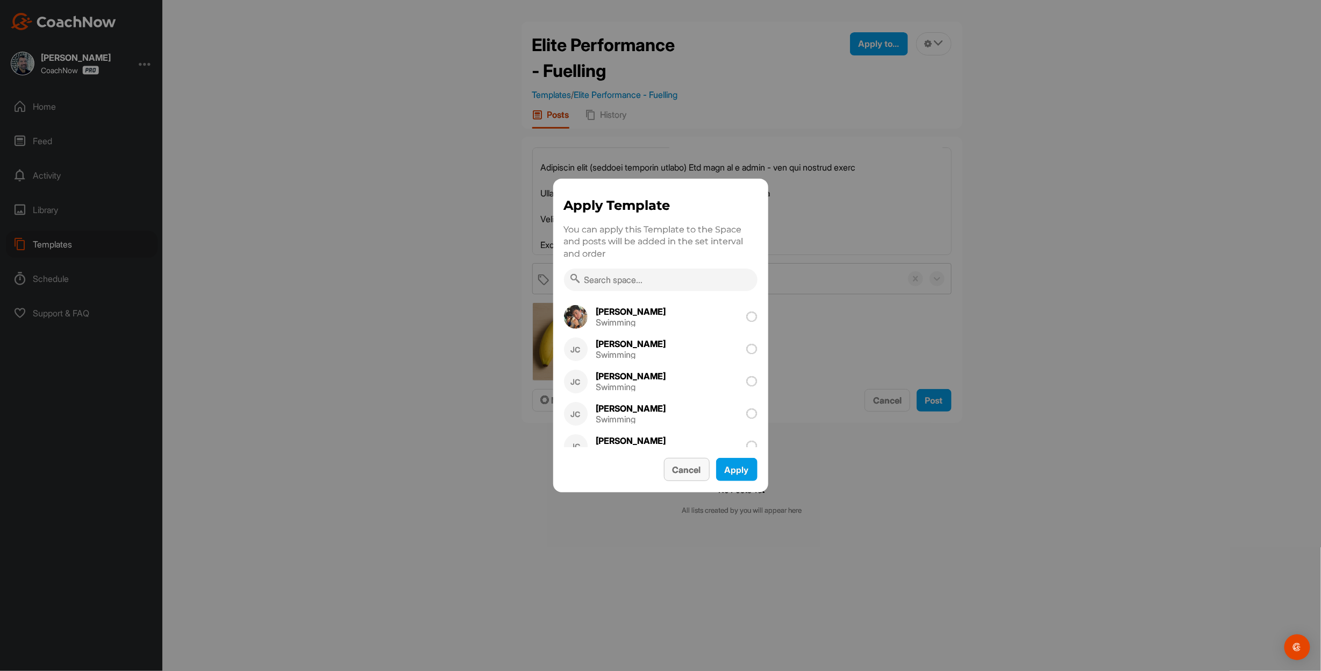
click at [665, 468] on button "Cancel" at bounding box center [687, 469] width 46 height 23
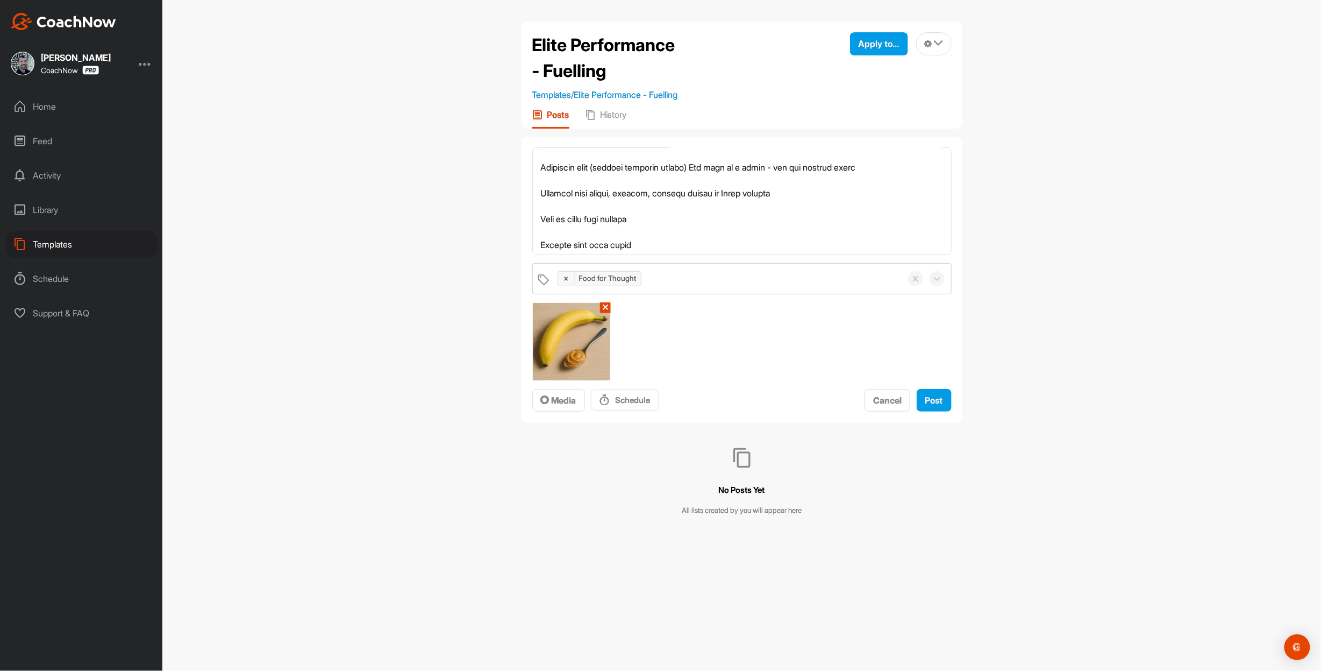
click at [843, 365] on div "Food for Thought ✕ Media Schedule Cancel Post" at bounding box center [741, 337] width 419 height 149
click at [930, 407] on div "Post" at bounding box center [934, 400] width 18 height 13
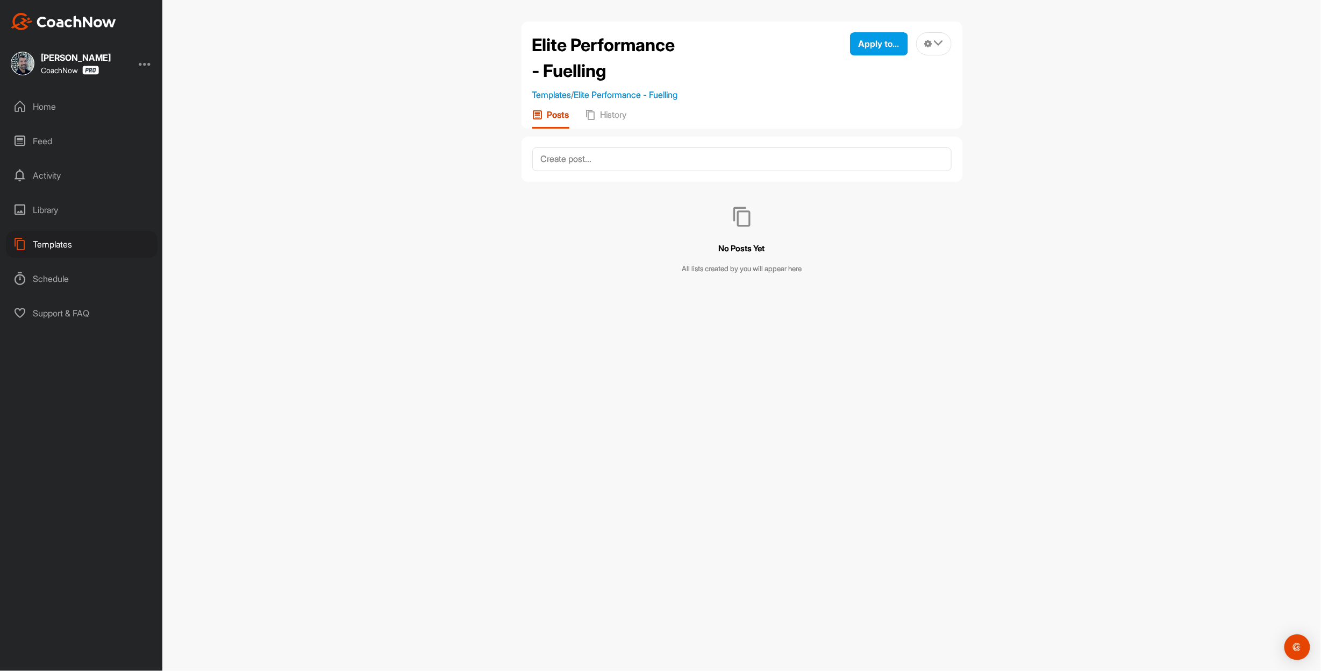
scroll to position [0, 0]
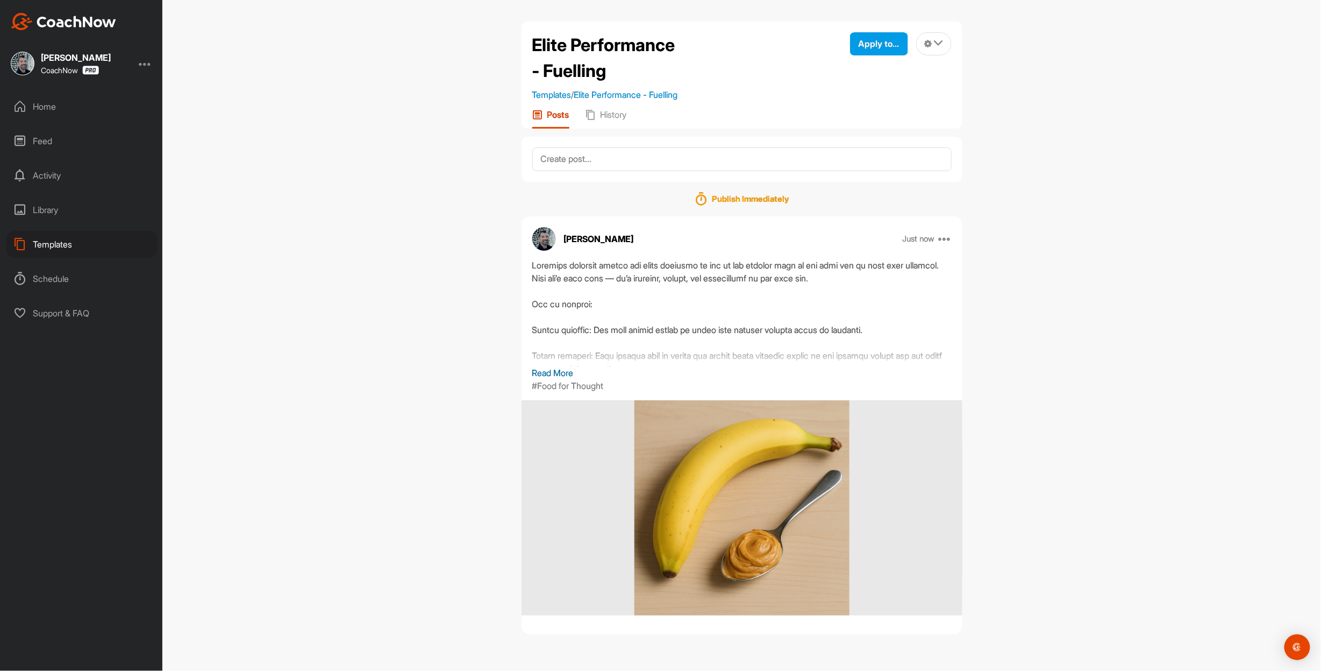
click at [540, 379] on p "Read More" at bounding box center [741, 372] width 419 height 13
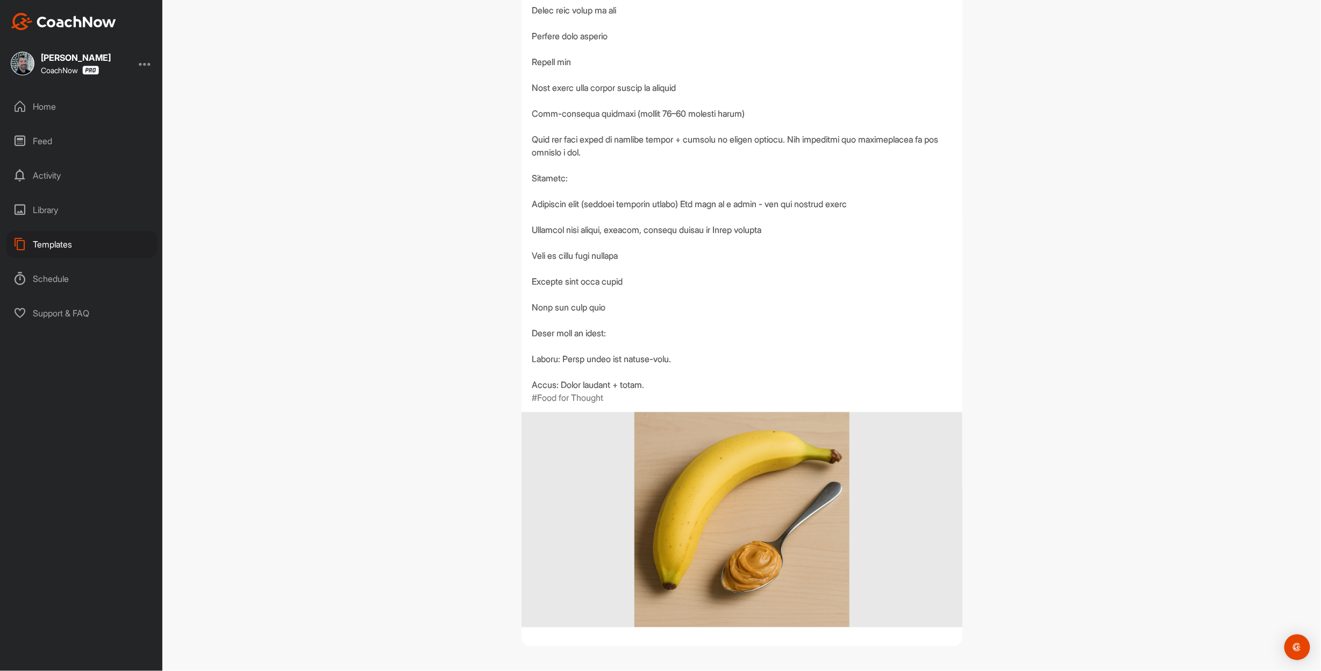
scroll to position [711, 0]
click at [557, 360] on div at bounding box center [741, 75] width 419 height 632
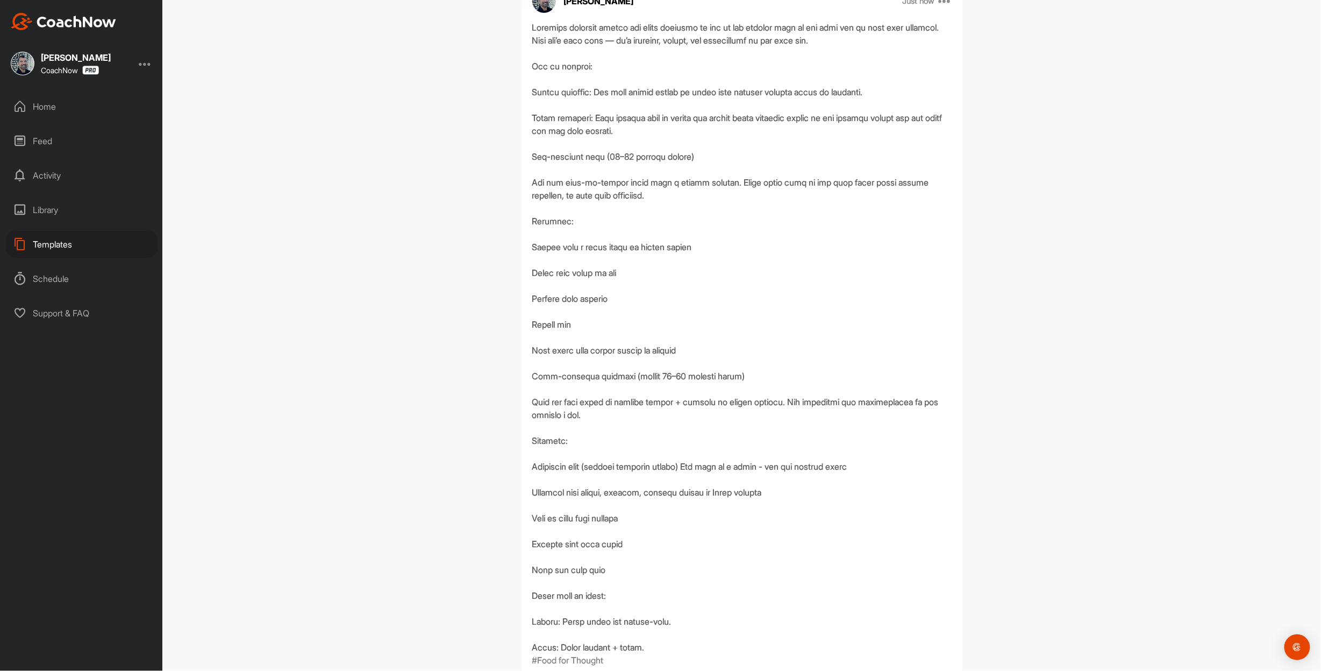
scroll to position [0, 0]
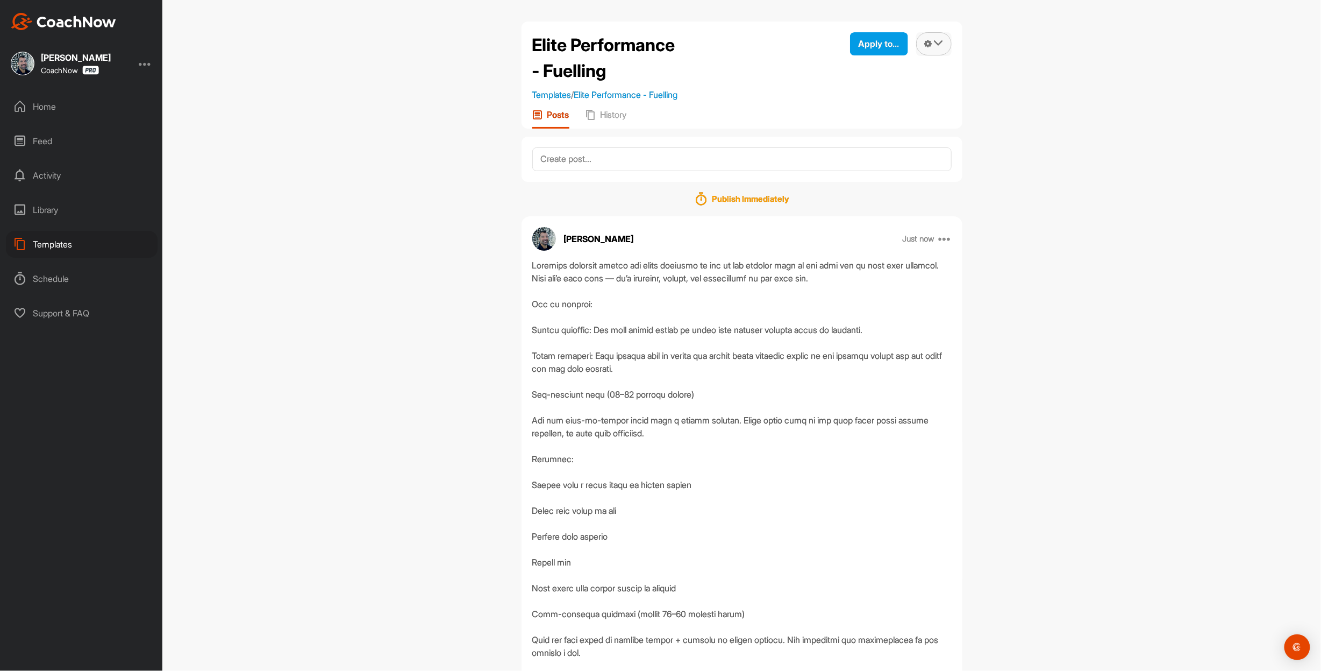
click at [931, 55] on button at bounding box center [933, 43] width 35 height 23
click at [911, 79] on li "Edit Name" at bounding box center [922, 74] width 59 height 34
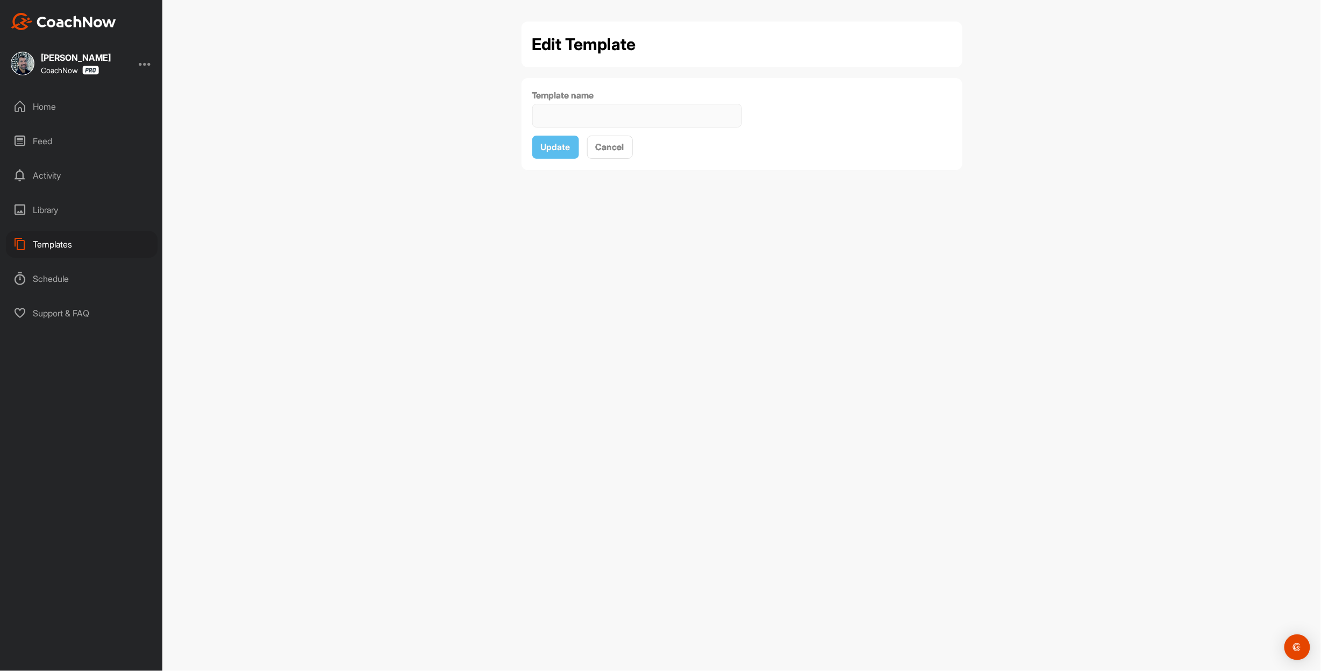
type input "Elite Performance - Fuelling"
click at [633, 159] on button "Cancel" at bounding box center [610, 147] width 46 height 23
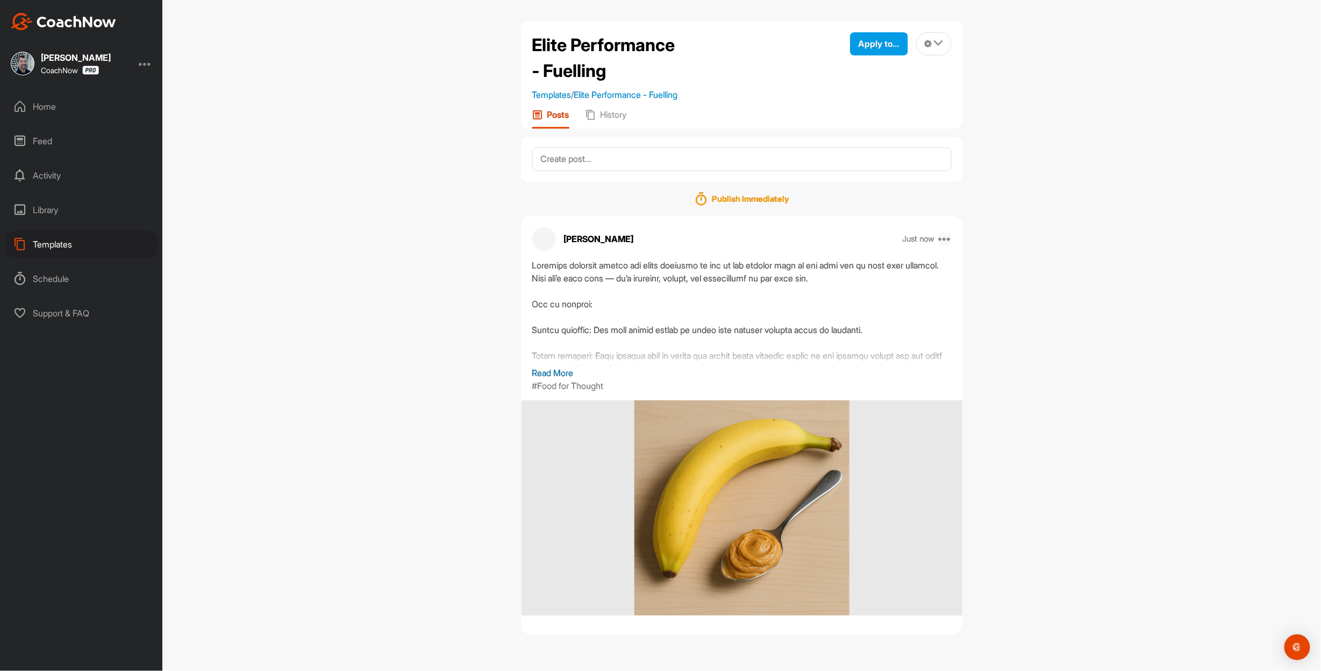
click at [939, 245] on icon at bounding box center [945, 238] width 13 height 13
click at [873, 306] on button "Edit" at bounding box center [879, 309] width 145 height 35
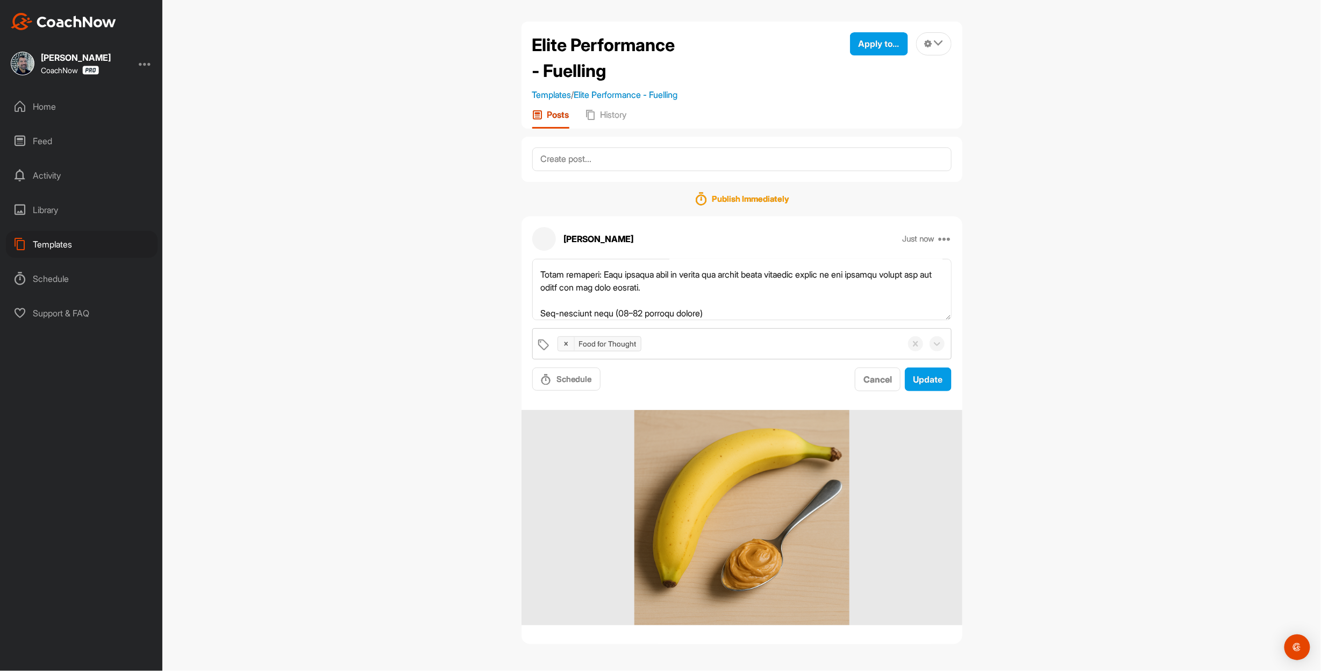
scroll to position [172, 0]
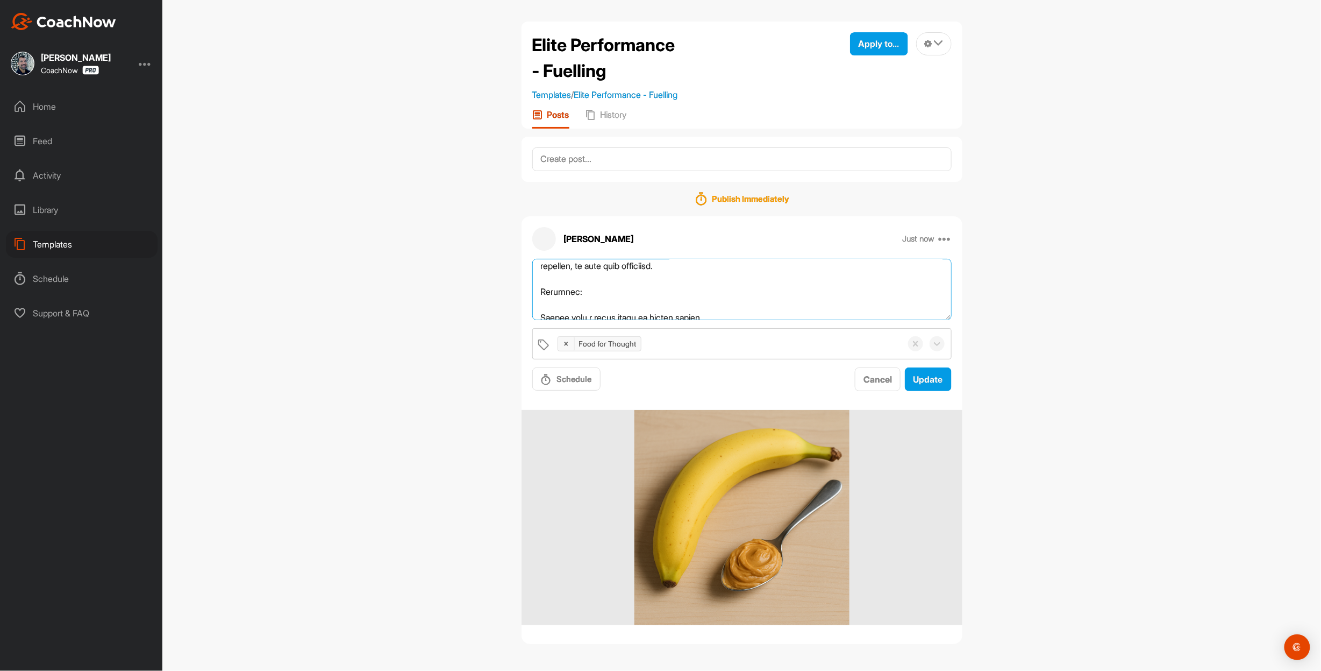
click at [547, 318] on textarea at bounding box center [741, 290] width 419 height 62
type textarea "Loremips dolorsit ametco adi elits doeiusmo te inc ut lab etdolor magn al eni a…"
click at [914, 374] on span "Update" at bounding box center [929, 379] width 30 height 11
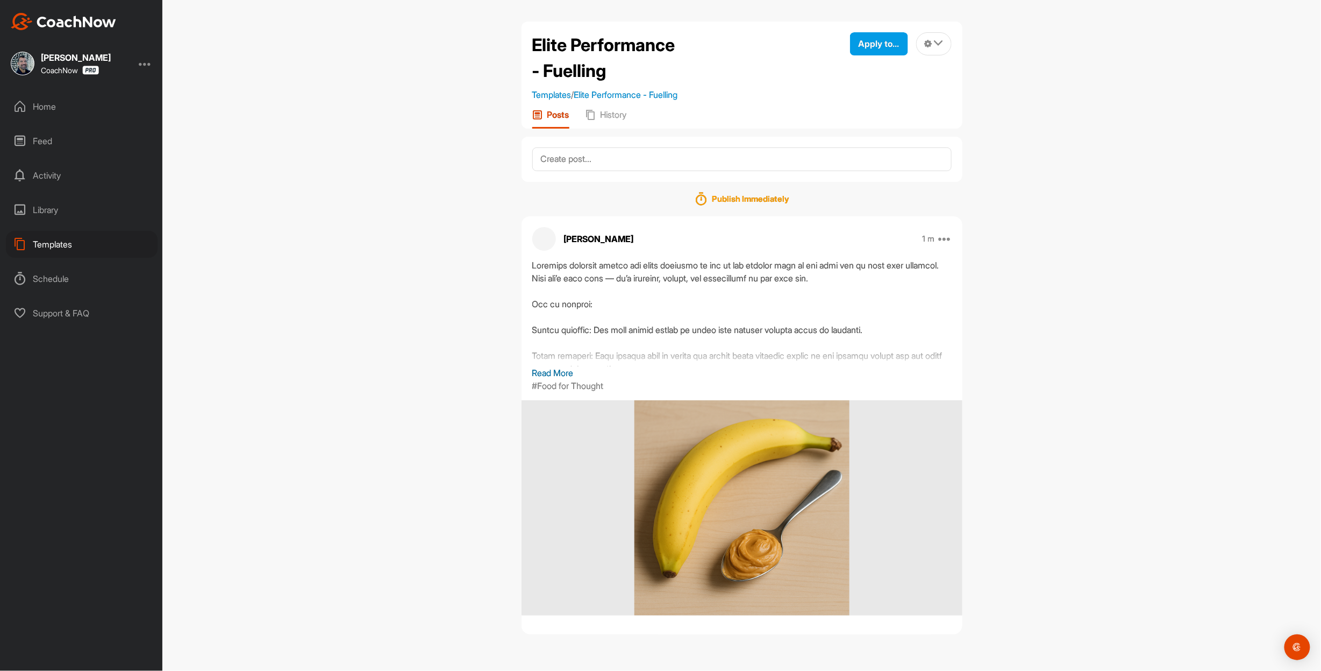
scroll to position [12, 0]
click at [725, 326] on div at bounding box center [741, 313] width 419 height 108
click at [572, 372] on p "Read More" at bounding box center [741, 372] width 419 height 13
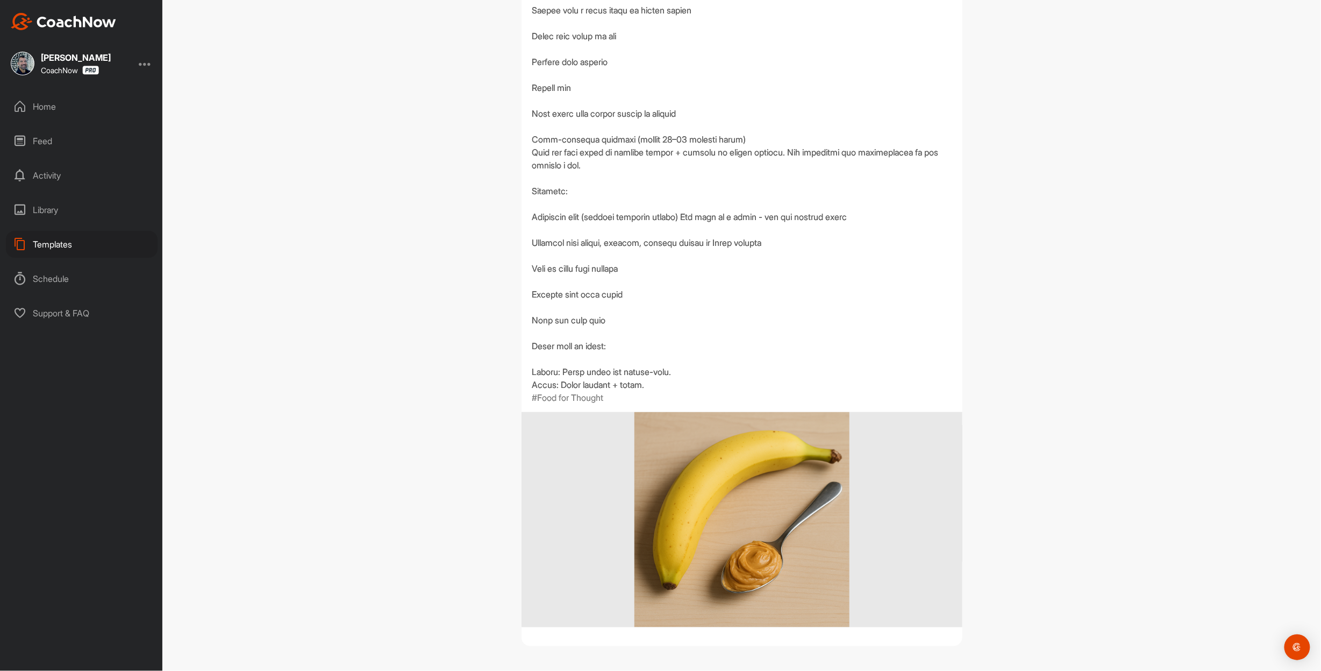
scroll to position [0, 0]
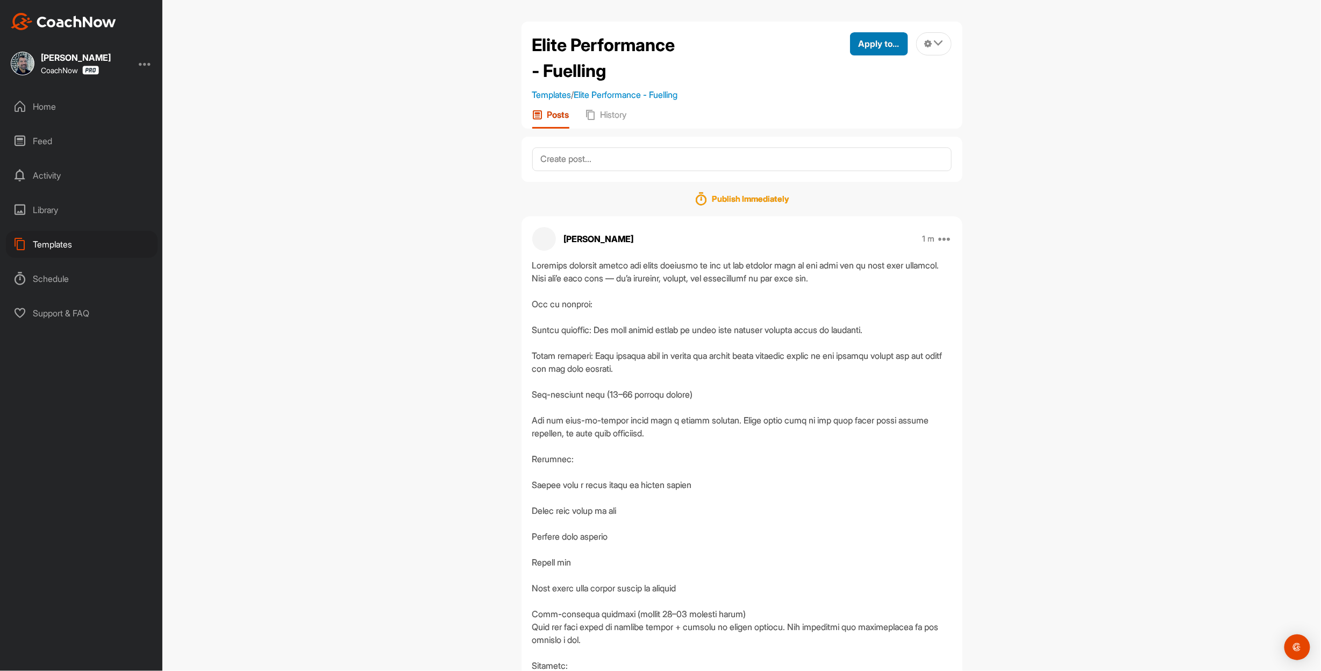
click at [850, 55] on button "Apply to..." at bounding box center [879, 43] width 58 height 23
click at [830, 88] on div "Apply to Space" at bounding box center [854, 80] width 108 height 34
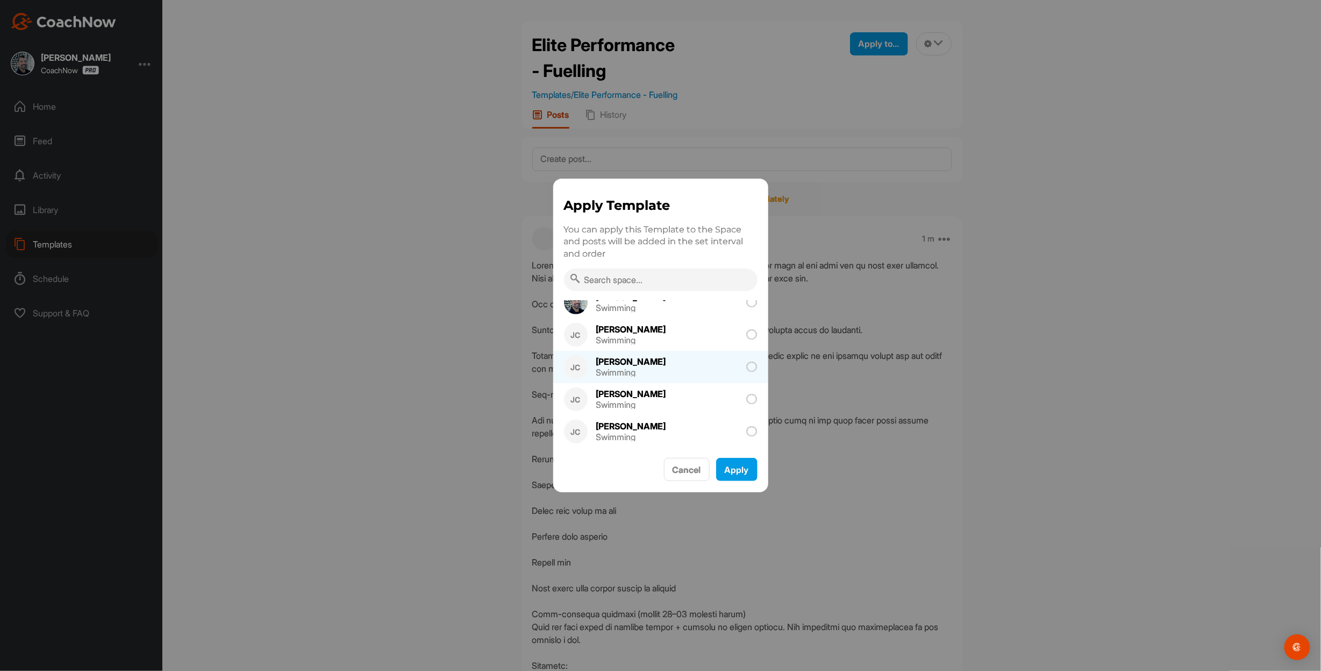
scroll to position [230, 0]
click at [749, 372] on icon at bounding box center [752, 377] width 11 height 11
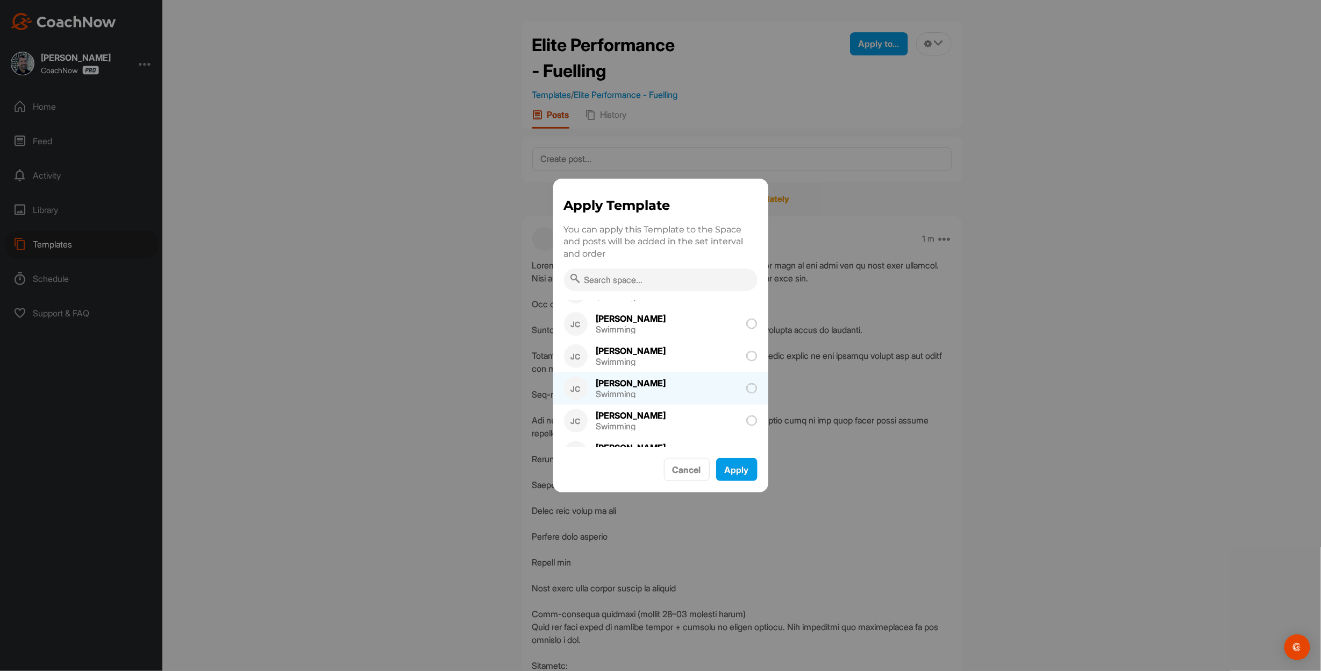
scroll to position [359, 0]
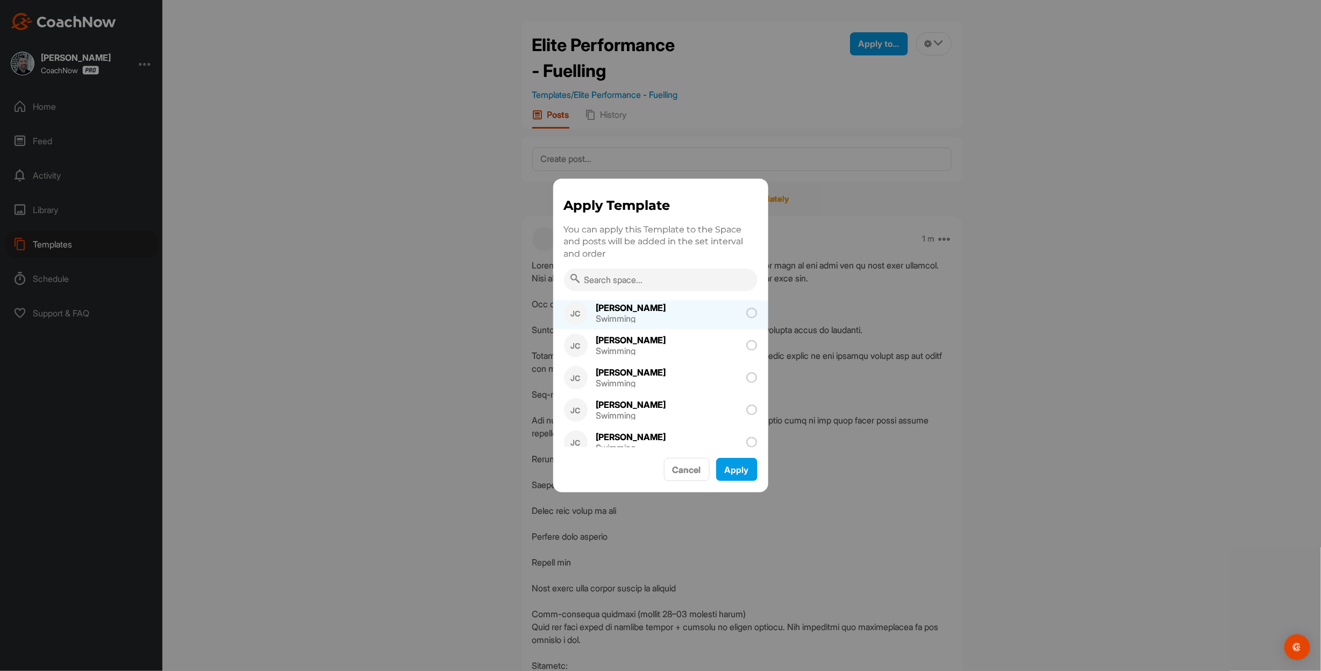
click at [747, 313] on icon at bounding box center [752, 313] width 11 height 11
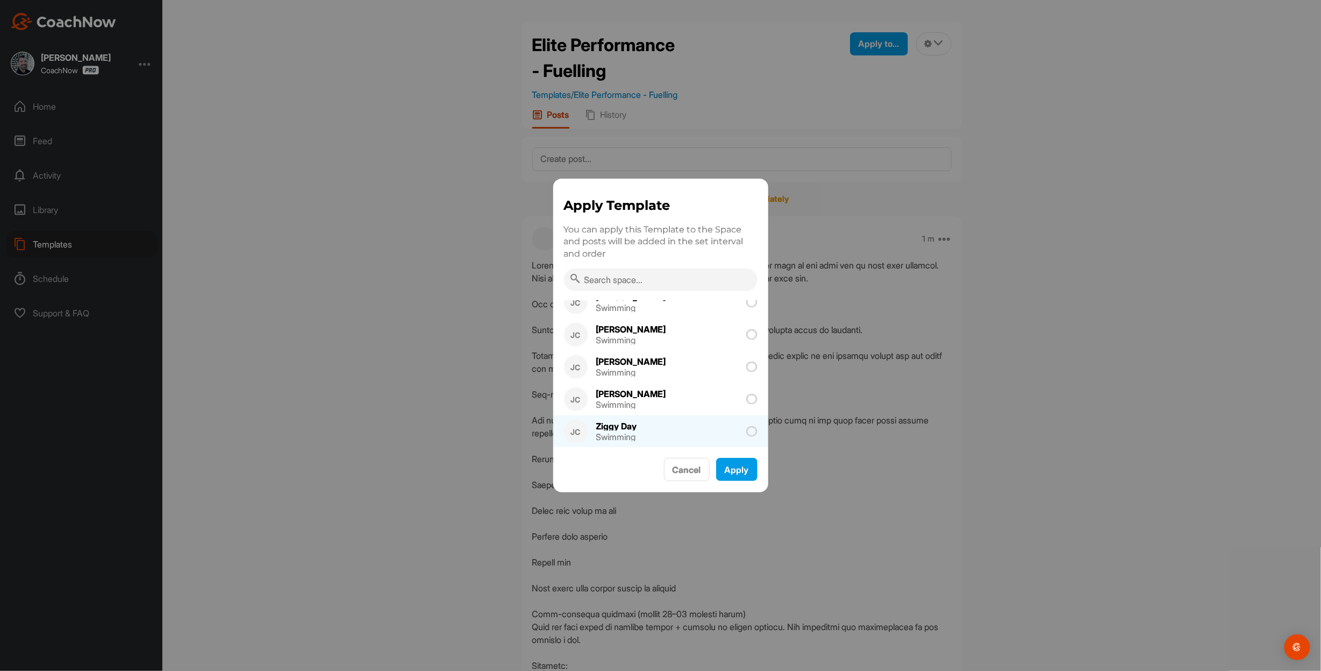
click at [747, 427] on icon at bounding box center [752, 431] width 11 height 11
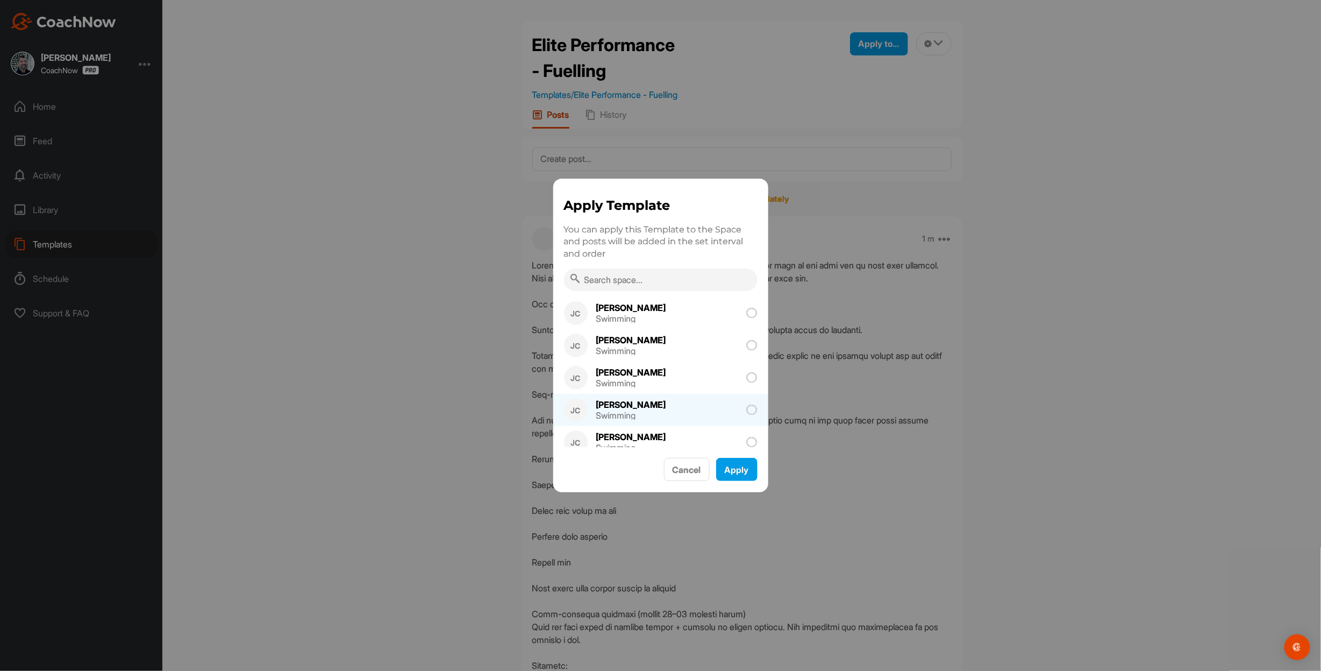
click at [751, 405] on icon at bounding box center [752, 409] width 11 height 11
click at [747, 375] on icon at bounding box center [752, 377] width 11 height 11
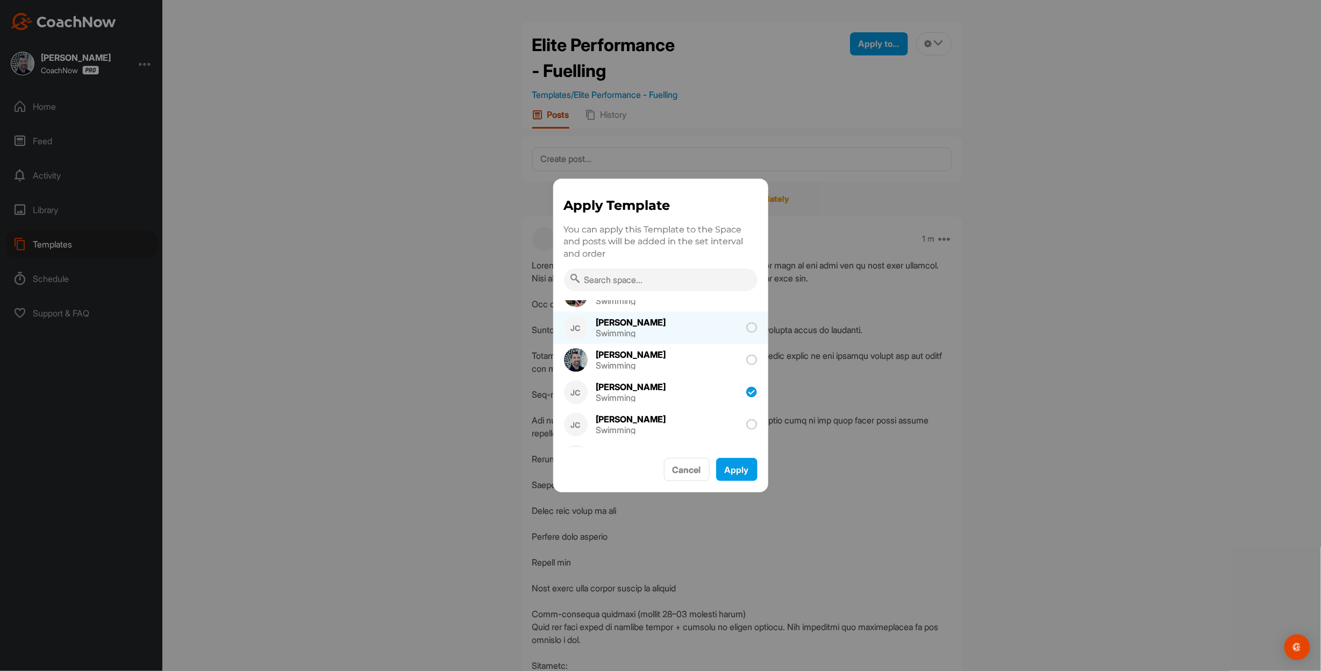
click at [747, 329] on icon at bounding box center [752, 327] width 11 height 11
click at [737, 469] on button "Apply" at bounding box center [736, 469] width 41 height 23
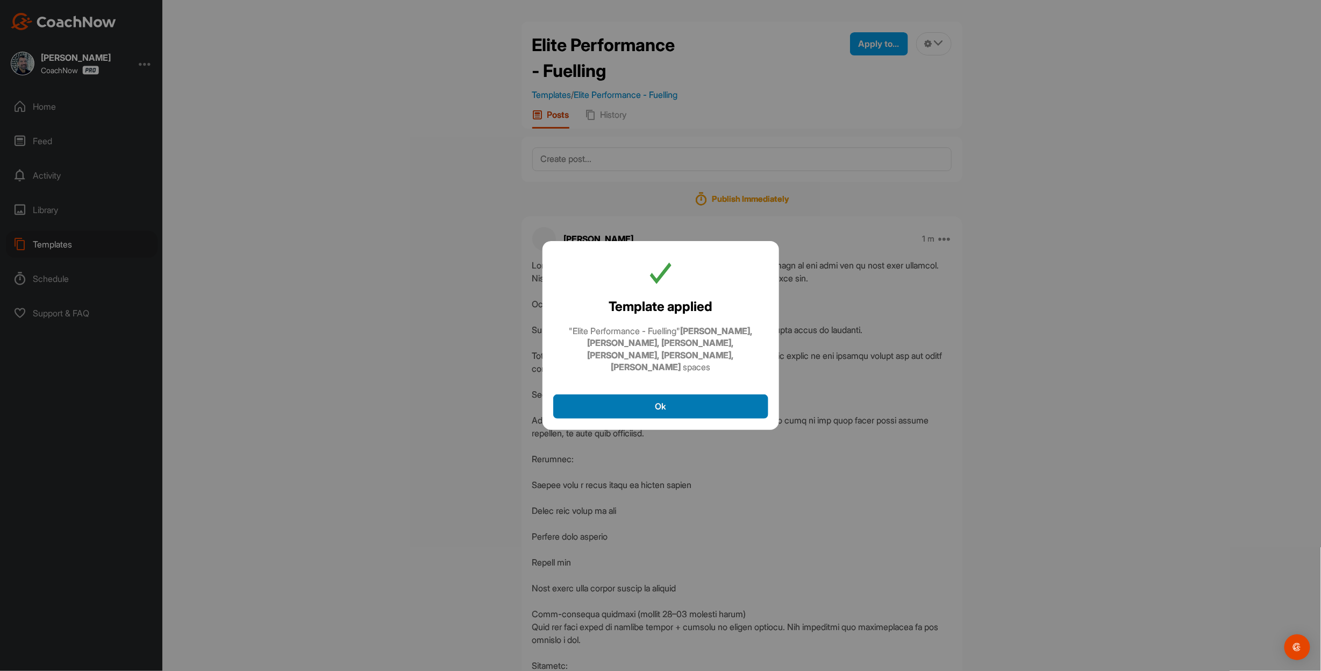
click at [675, 401] on button "Ok" at bounding box center [660, 406] width 215 height 24
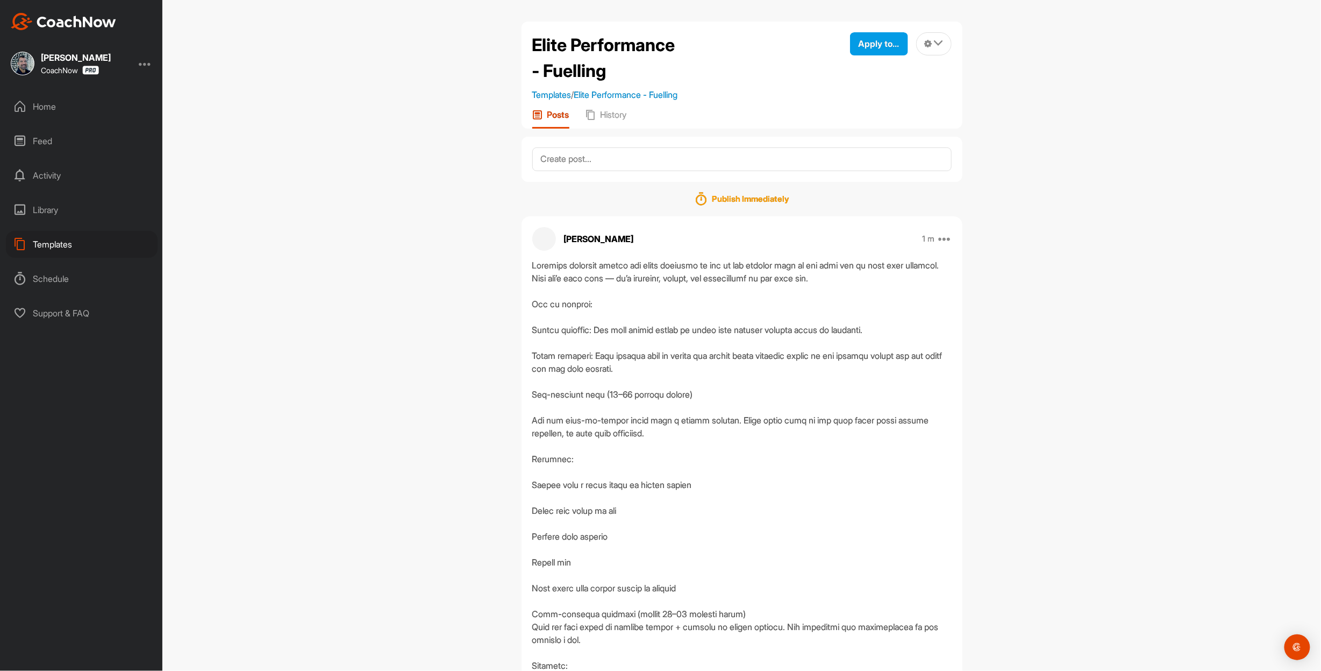
click at [53, 110] on div "Home" at bounding box center [82, 106] width 152 height 27
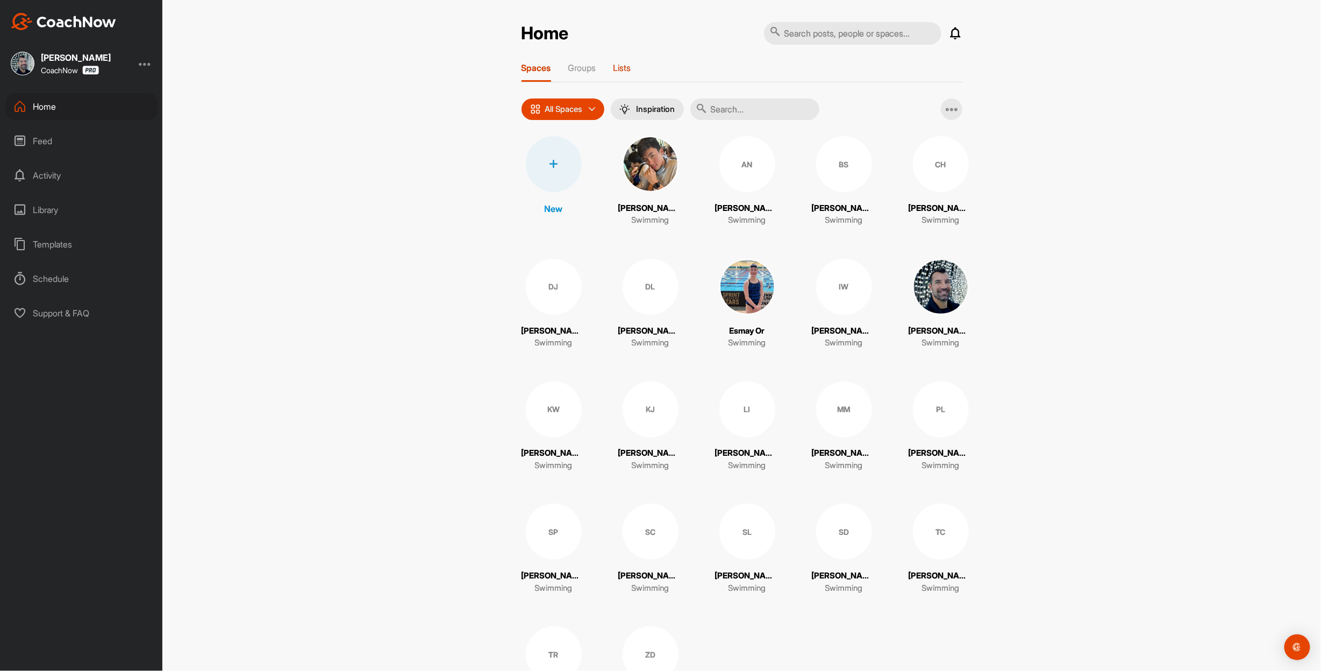
click at [620, 67] on p "Lists" at bounding box center [623, 67] width 18 height 11
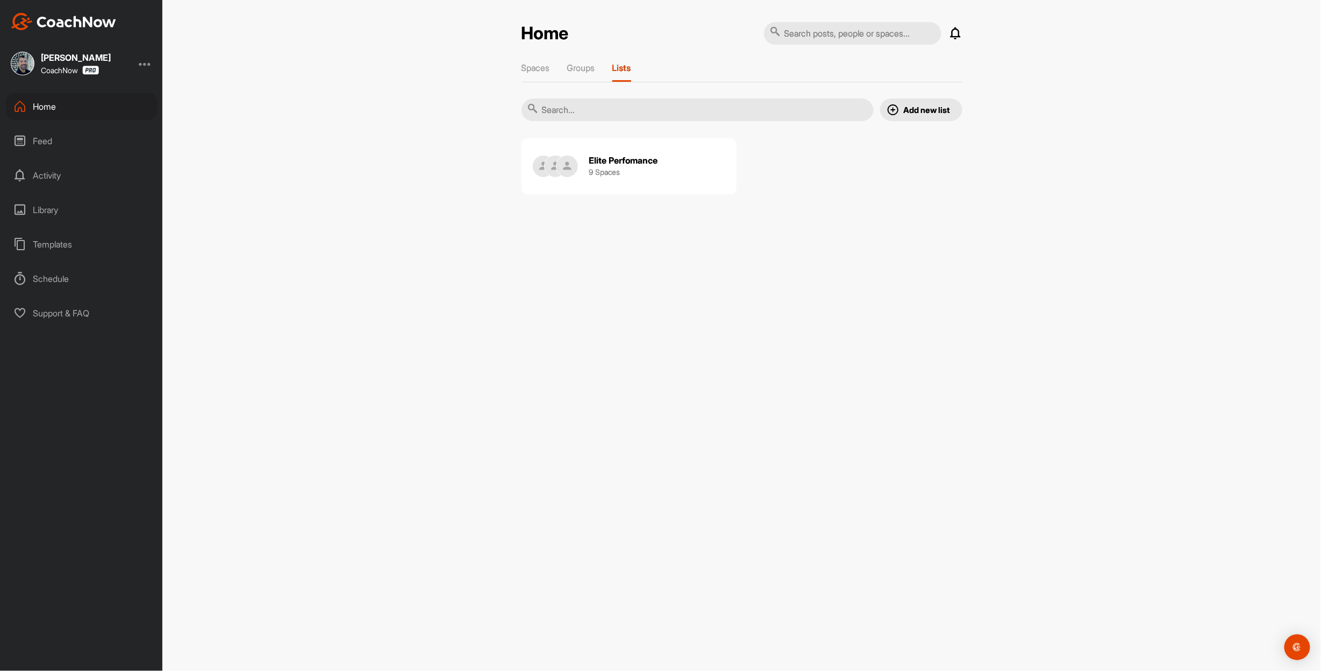
click at [622, 166] on h2 "Elite Perfomance" at bounding box center [623, 160] width 69 height 11
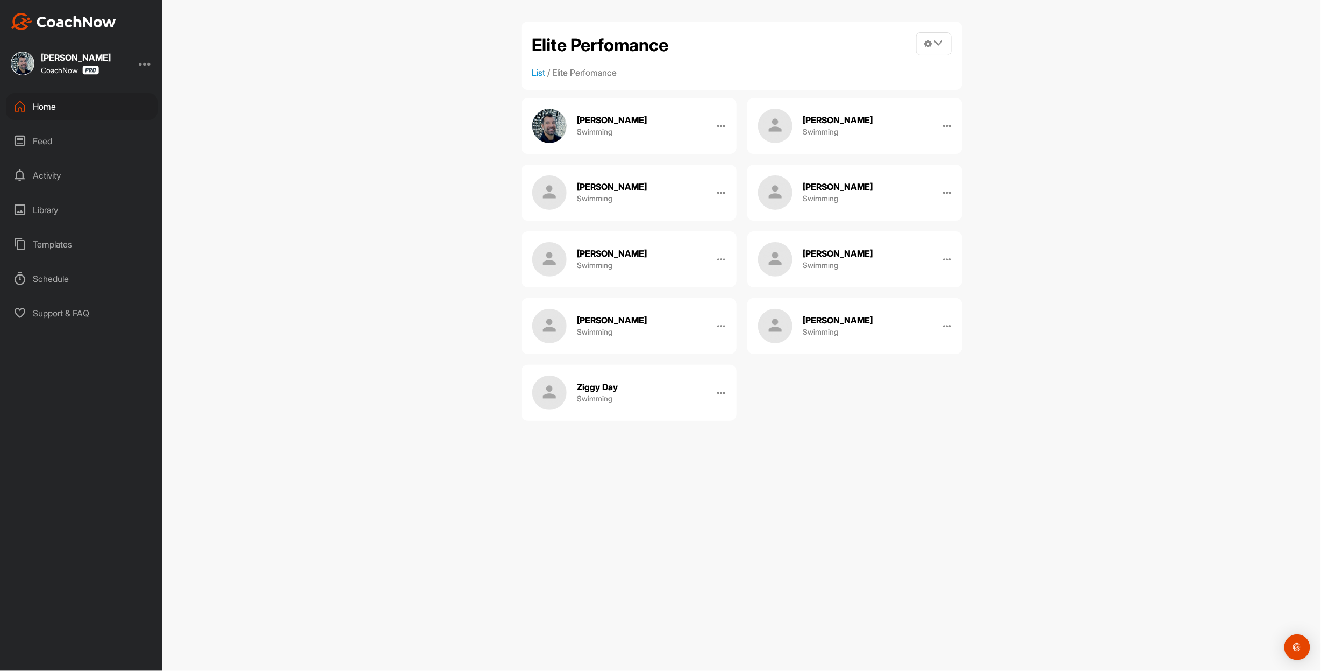
click at [655, 420] on div "Ziggy Day Swimming" at bounding box center [629, 393] width 215 height 56
click at [811, 192] on h2 "[PERSON_NAME]" at bounding box center [838, 186] width 70 height 11
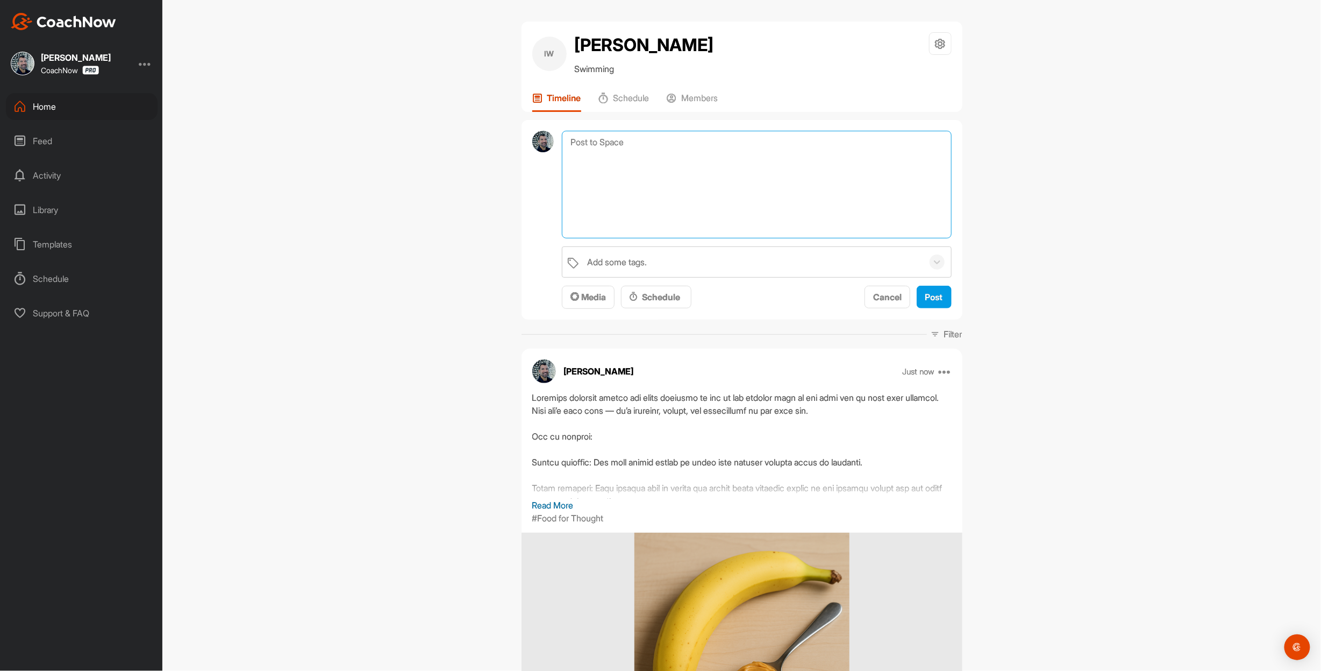
click at [621, 151] on textarea at bounding box center [756, 185] width 389 height 108
type textarea "Butterfly Coaching Cues - The"
